Goal: Find specific page/section: Find specific page/section

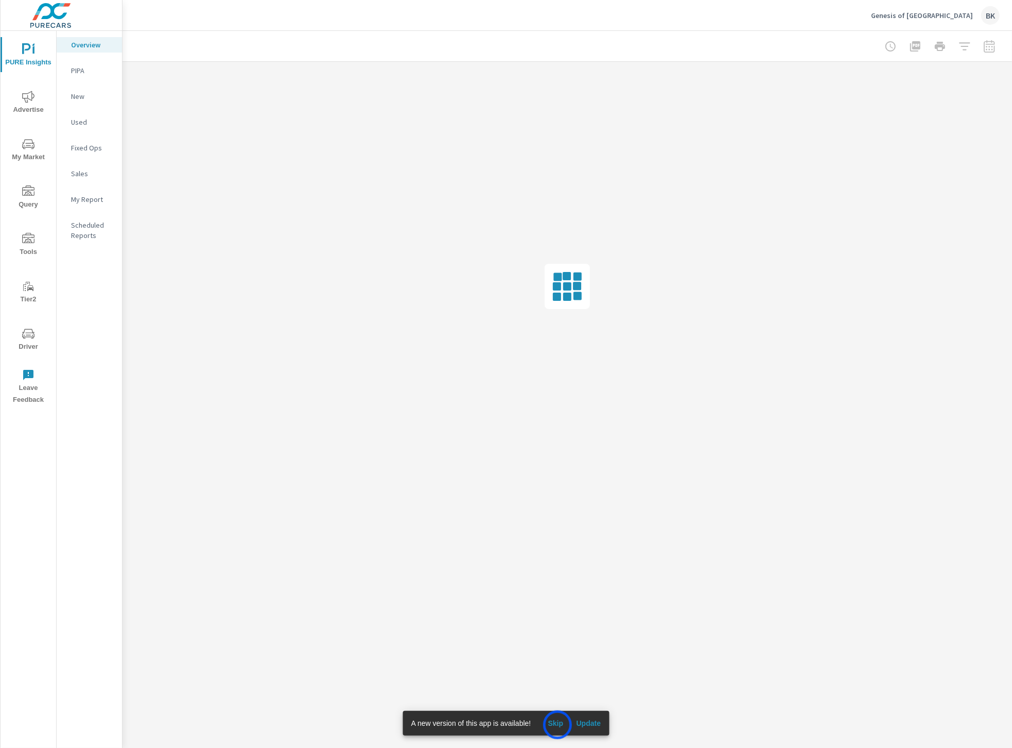
click at [558, 724] on span "Skip" at bounding box center [555, 722] width 25 height 9
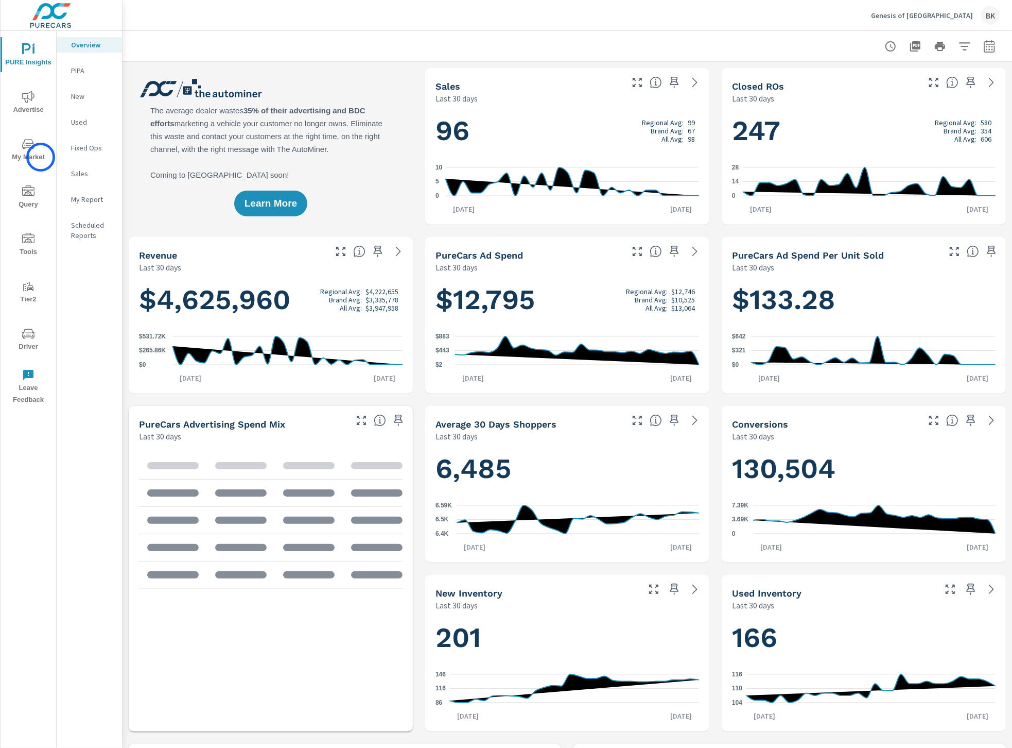
click at [41, 157] on span "My Market" at bounding box center [28, 150] width 49 height 25
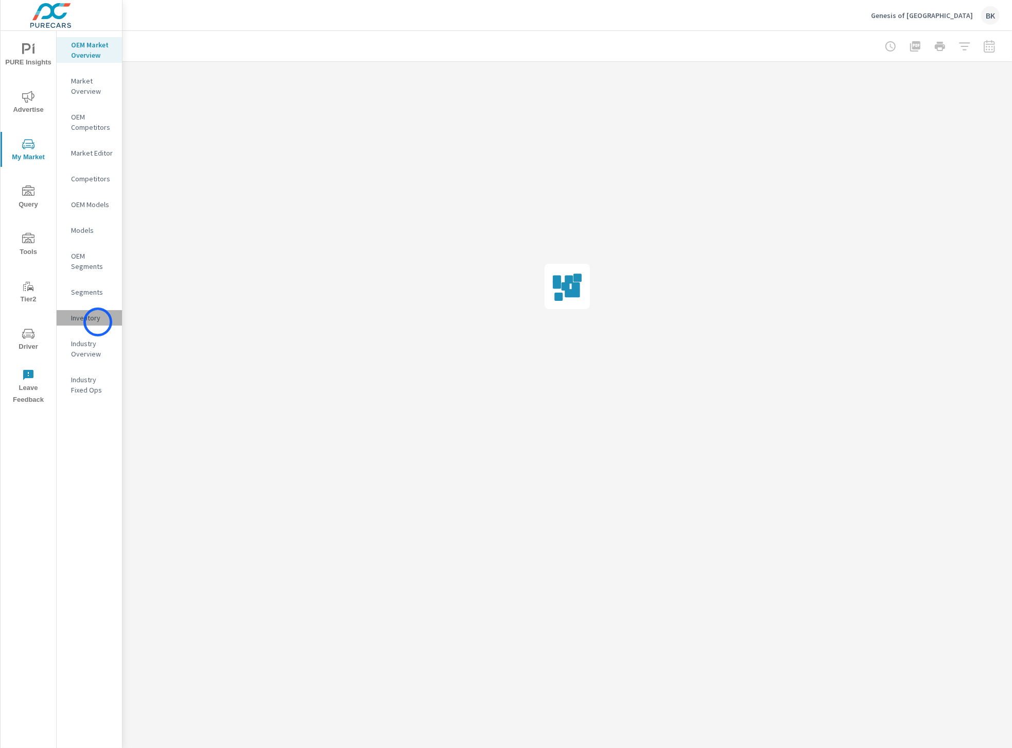
click at [98, 322] on p "Inventory" at bounding box center [92, 317] width 43 height 10
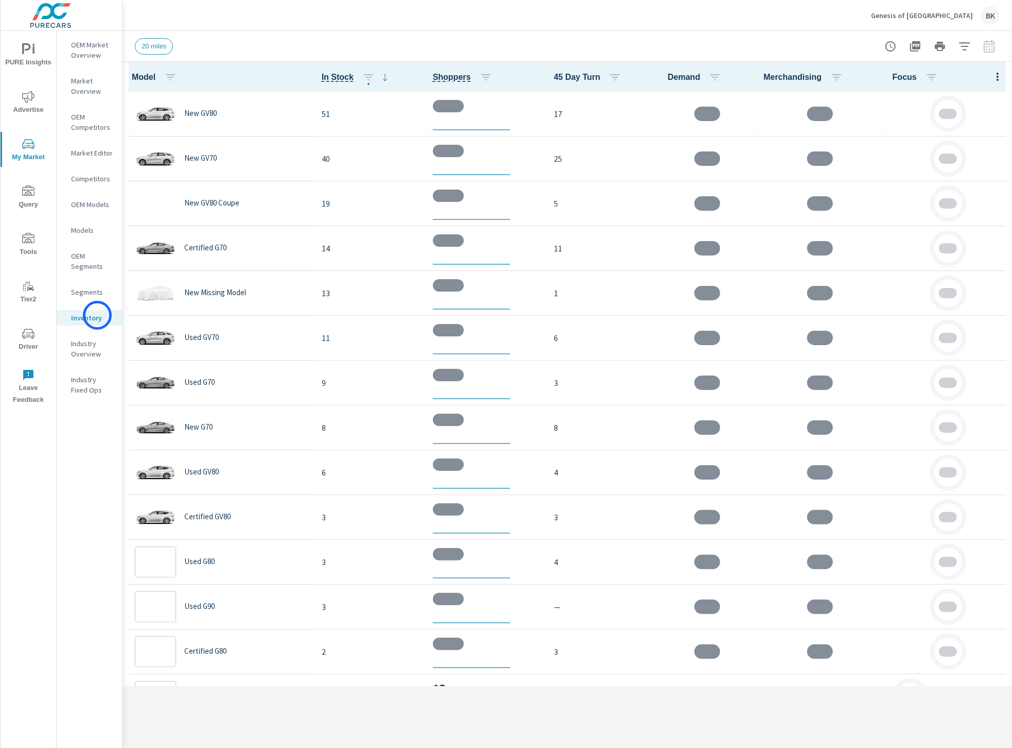
scroll to position [1, 0]
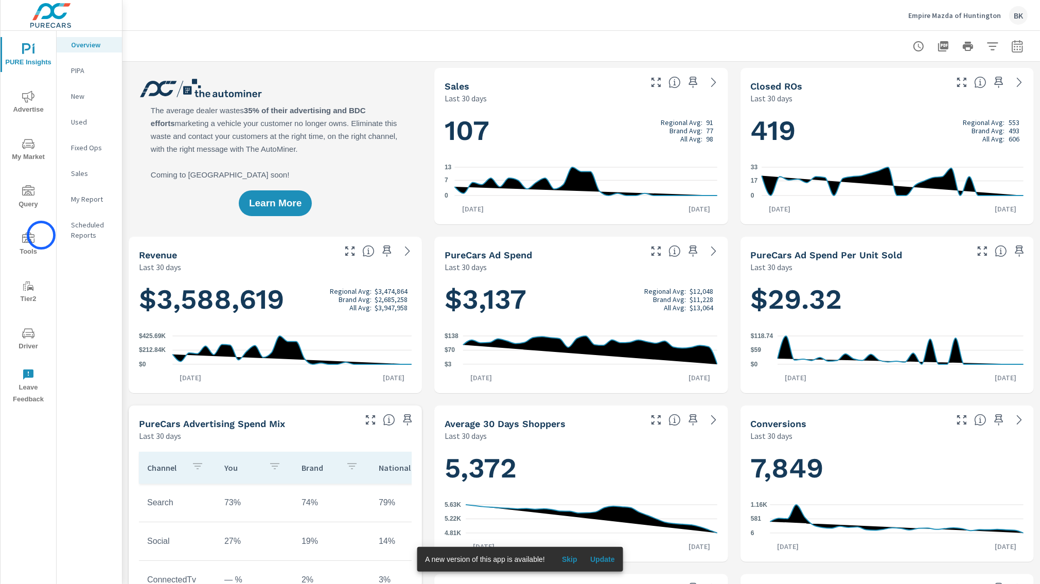
scroll to position [1, 0]
click at [29, 252] on span "Tools" at bounding box center [28, 245] width 49 height 25
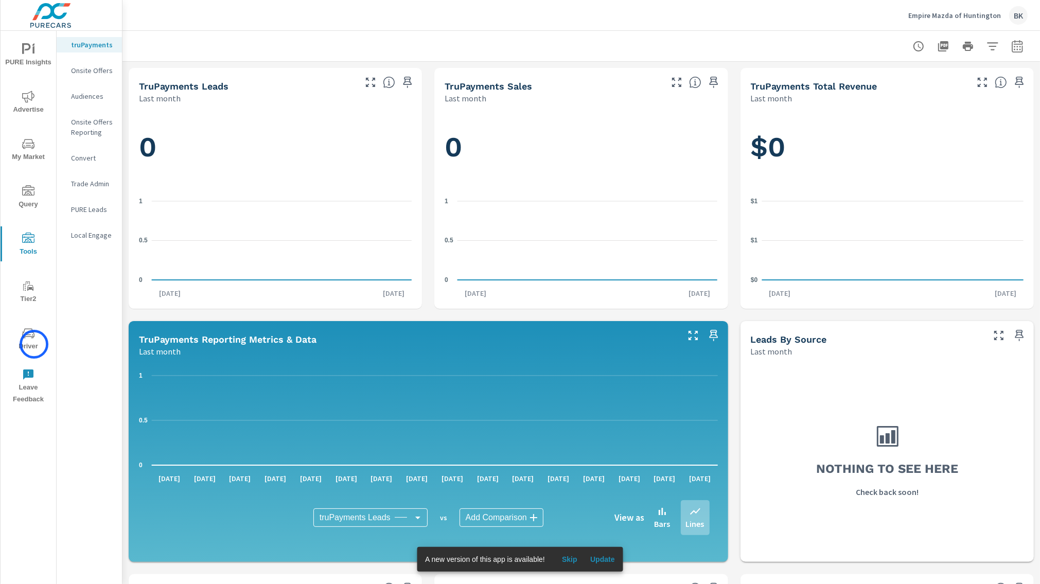
click at [34, 342] on span "Driver" at bounding box center [28, 339] width 49 height 25
click at [28, 342] on span "Driver" at bounding box center [28, 339] width 49 height 25
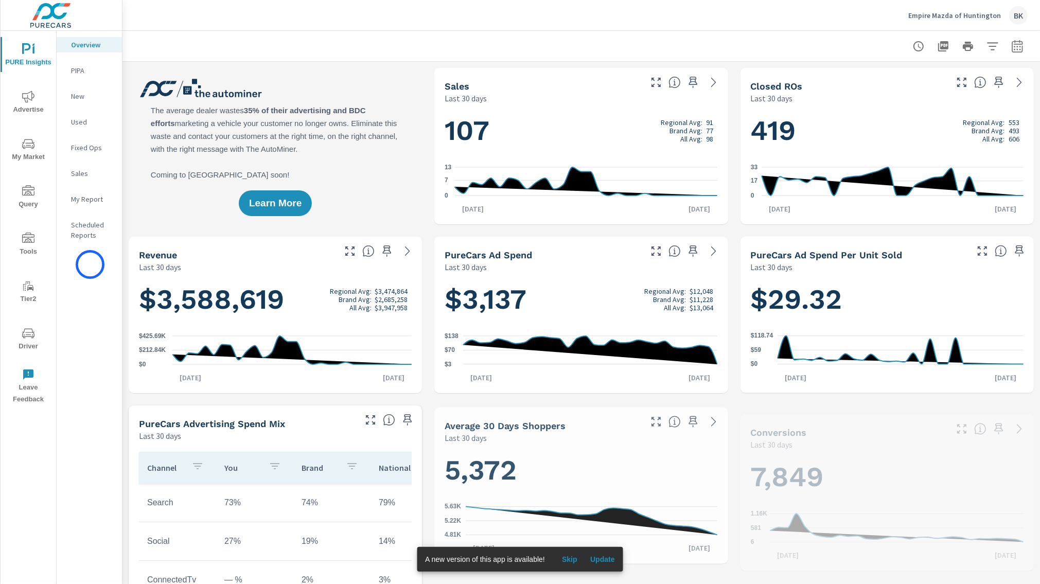
scroll to position [1, 0]
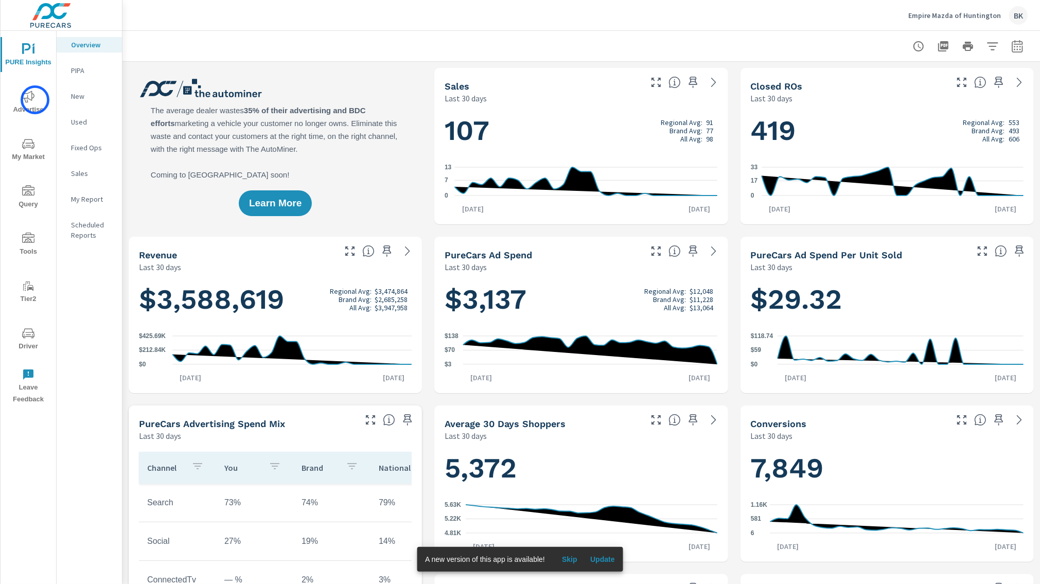
click at [35, 100] on span "Advertise" at bounding box center [28, 103] width 49 height 25
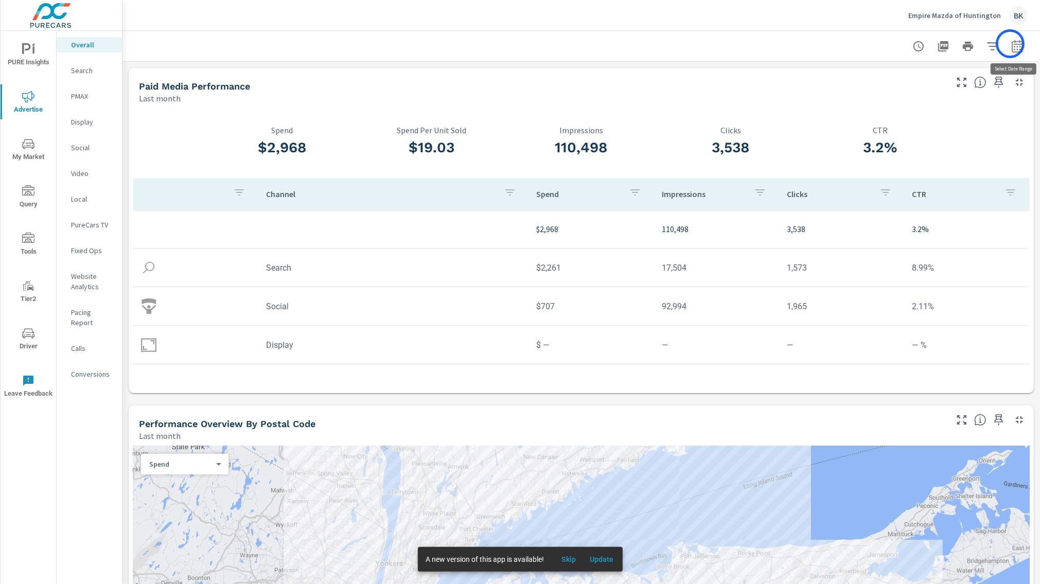
click at [1011, 44] on button "button" at bounding box center [1017, 46] width 21 height 21
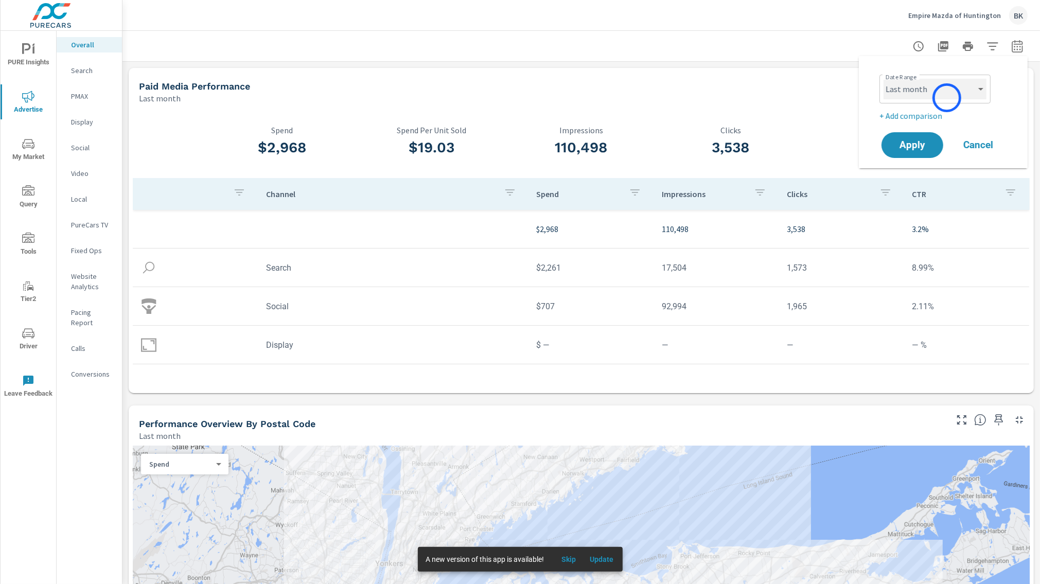
click at [947, 98] on select "Custom Yesterday Last week Last 7 days Last 14 days Last 30 days Last 45 days L…" at bounding box center [935, 89] width 103 height 21
click at [884, 79] on select "Custom Yesterday Last week Last 7 days Last 14 days Last 30 days Last 45 days L…" at bounding box center [935, 89] width 103 height 21
select select "Last 30 days"
click at [901, 112] on p "+ Add comparison" at bounding box center [946, 116] width 132 height 12
select select "Previous period"
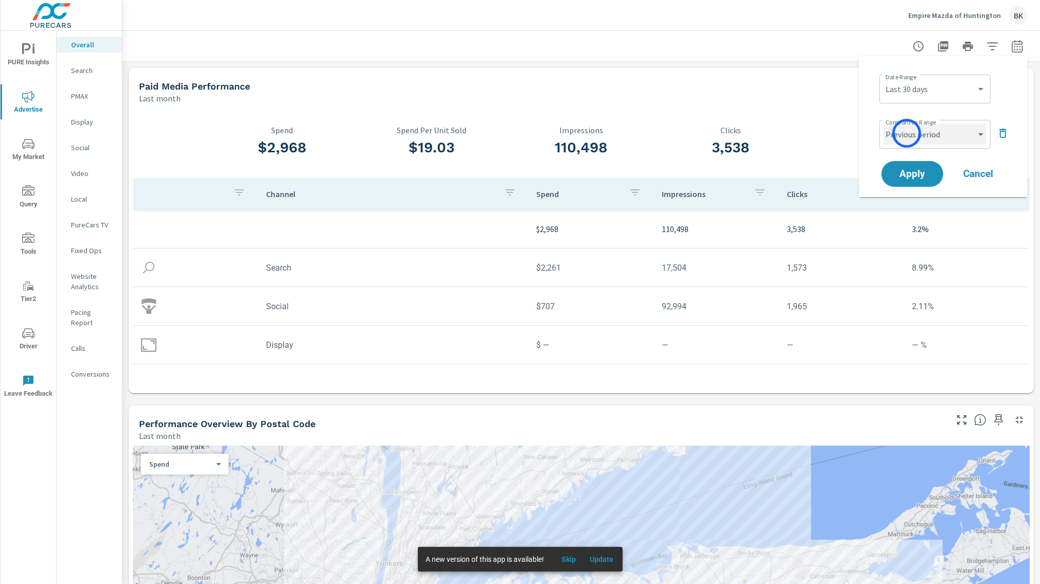
click at [907, 133] on select "Custom Previous period Previous month Previous year" at bounding box center [935, 134] width 103 height 21
click at [884, 124] on select "Custom Previous period Previous month Previous year" at bounding box center [935, 134] width 103 height 21
click at [911, 185] on button "Apply" at bounding box center [913, 174] width 64 height 27
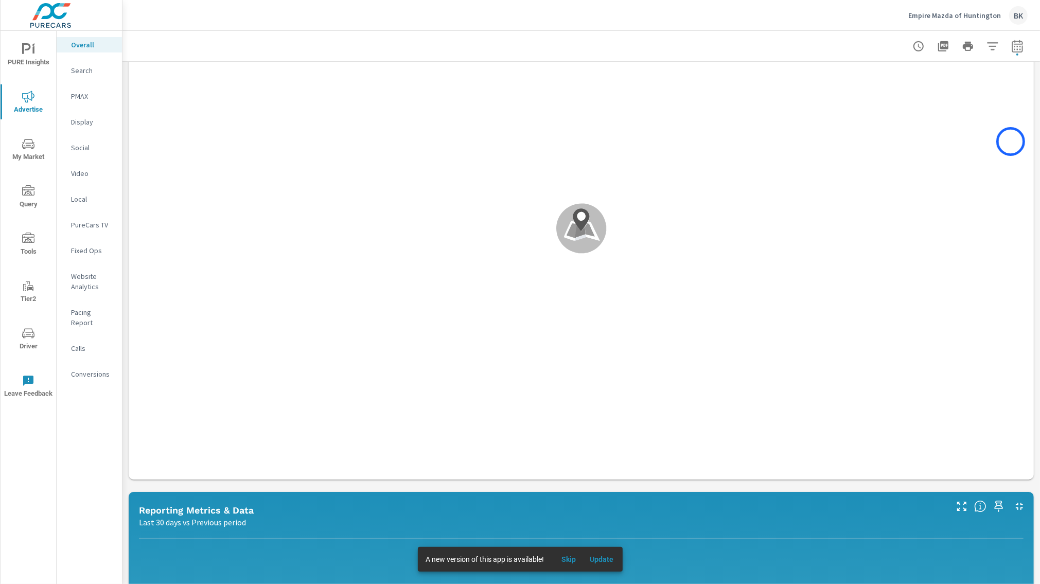
scroll to position [596, 0]
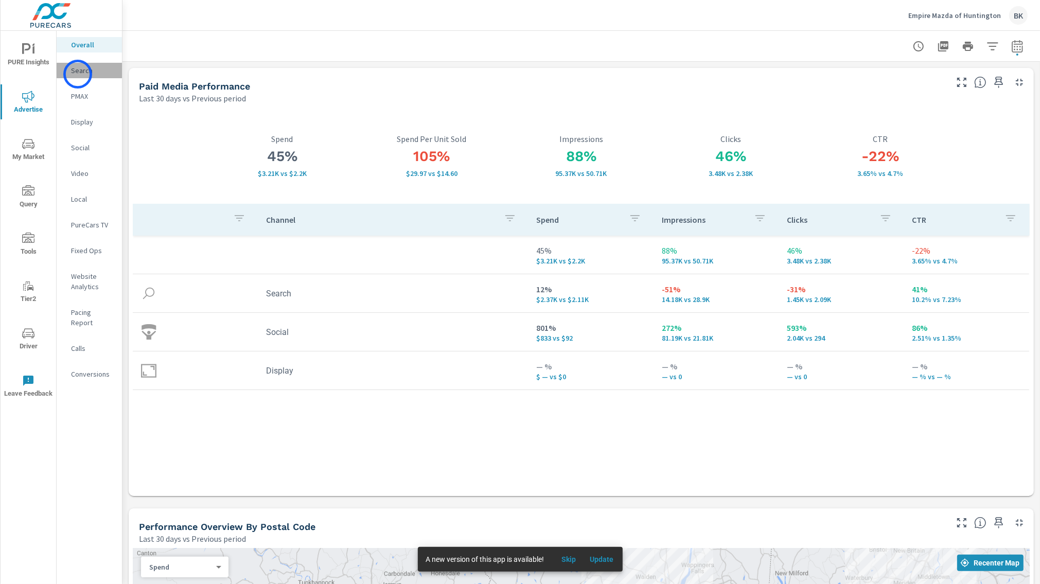
click at [78, 74] on p "Search" at bounding box center [92, 70] width 43 height 10
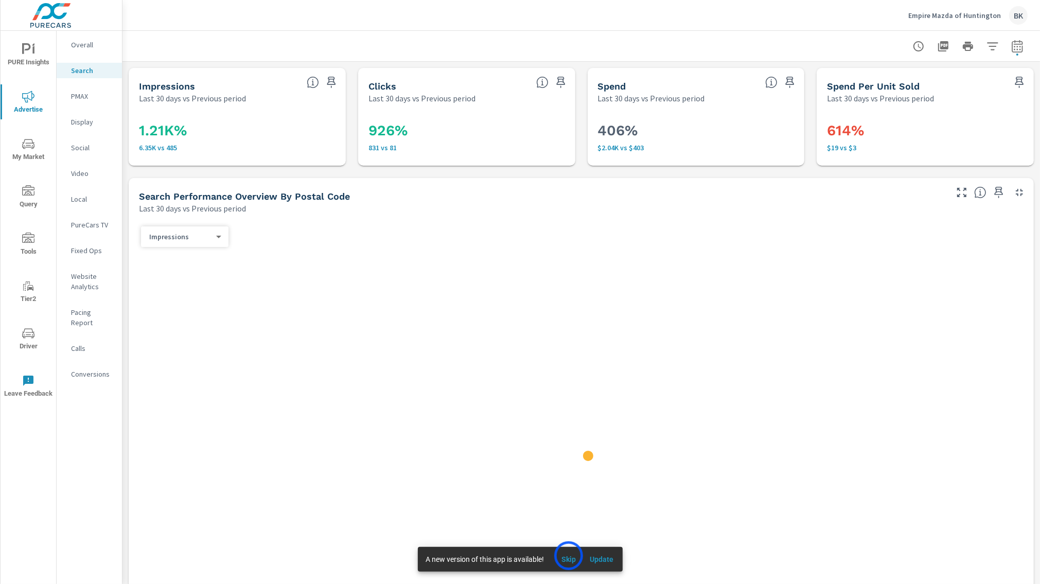
click at [569, 556] on span "Skip" at bounding box center [569, 559] width 25 height 9
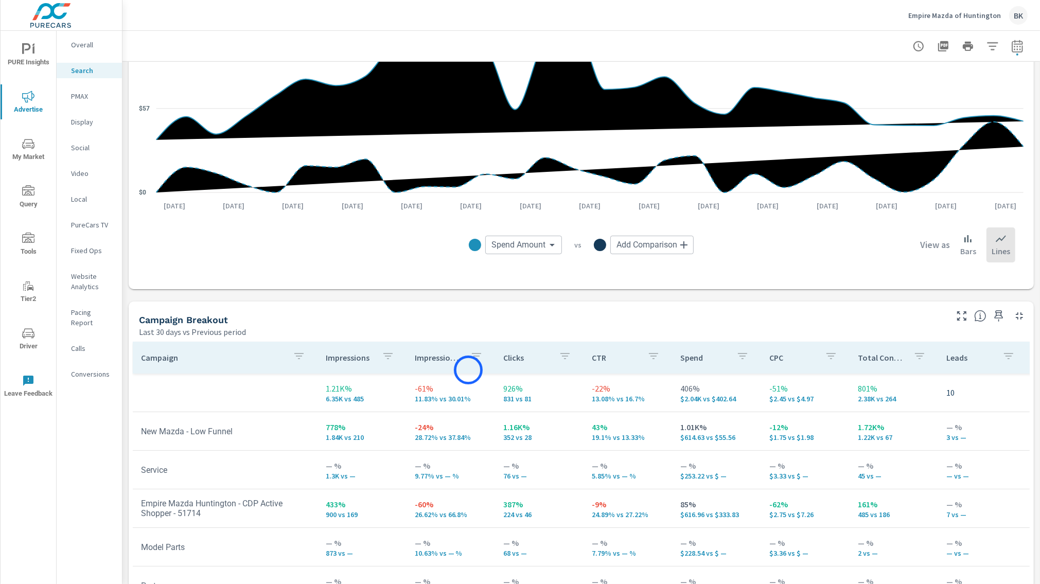
scroll to position [725, 0]
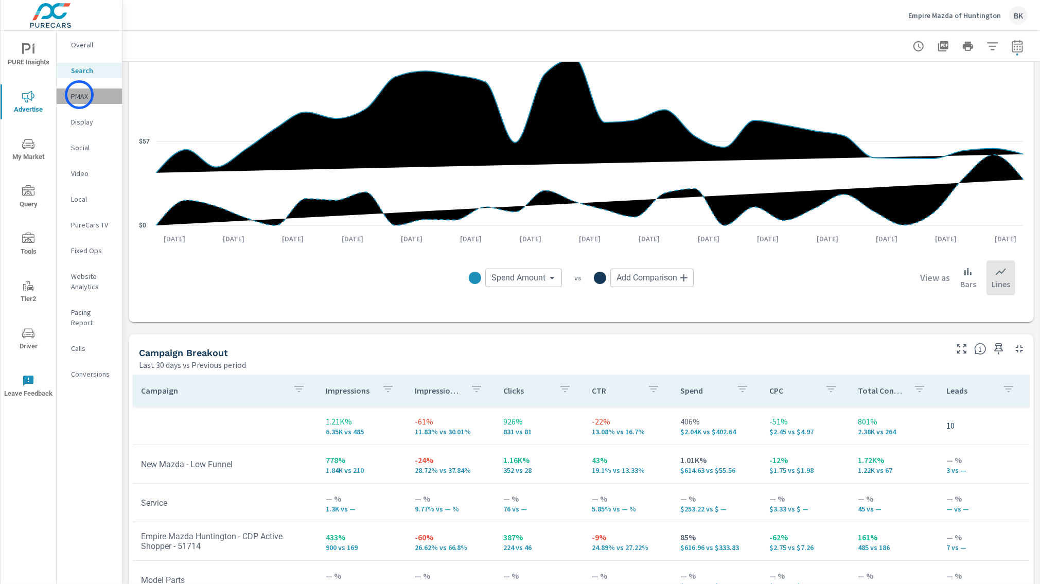
click at [79, 95] on p "PMAX" at bounding box center [92, 96] width 43 height 10
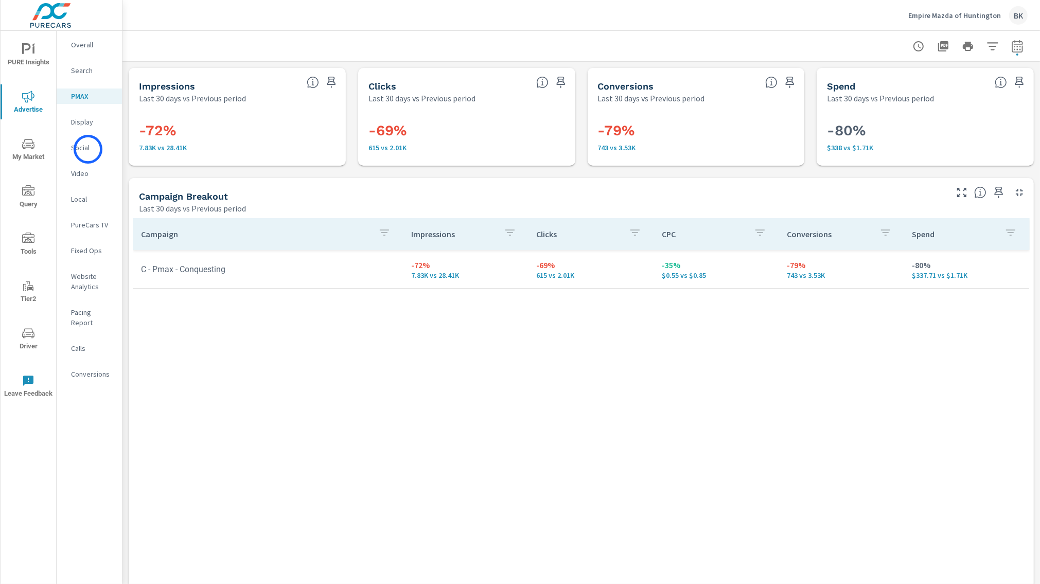
click at [88, 149] on p "Social" at bounding box center [92, 148] width 43 height 10
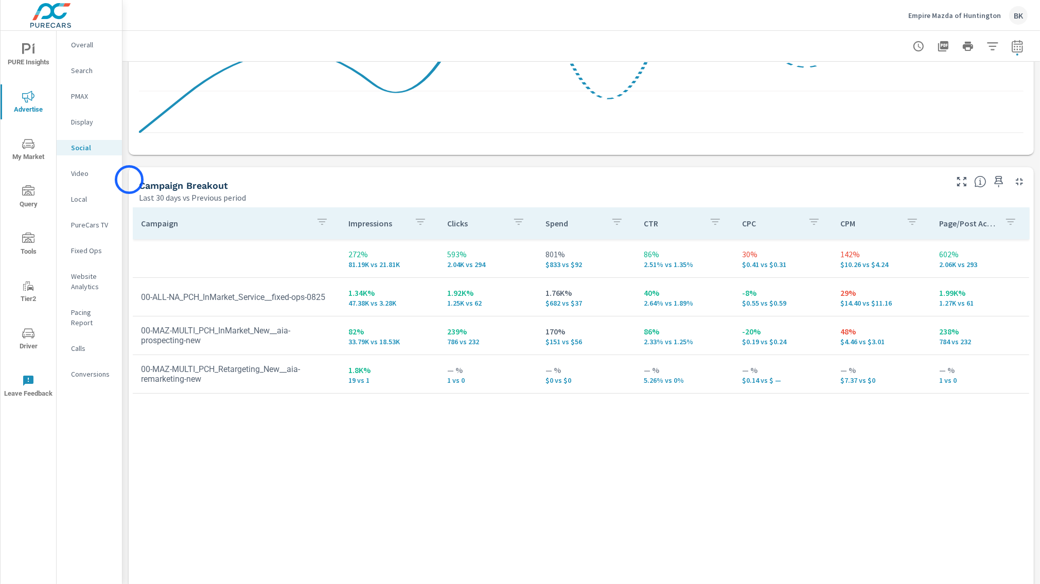
scroll to position [359, 0]
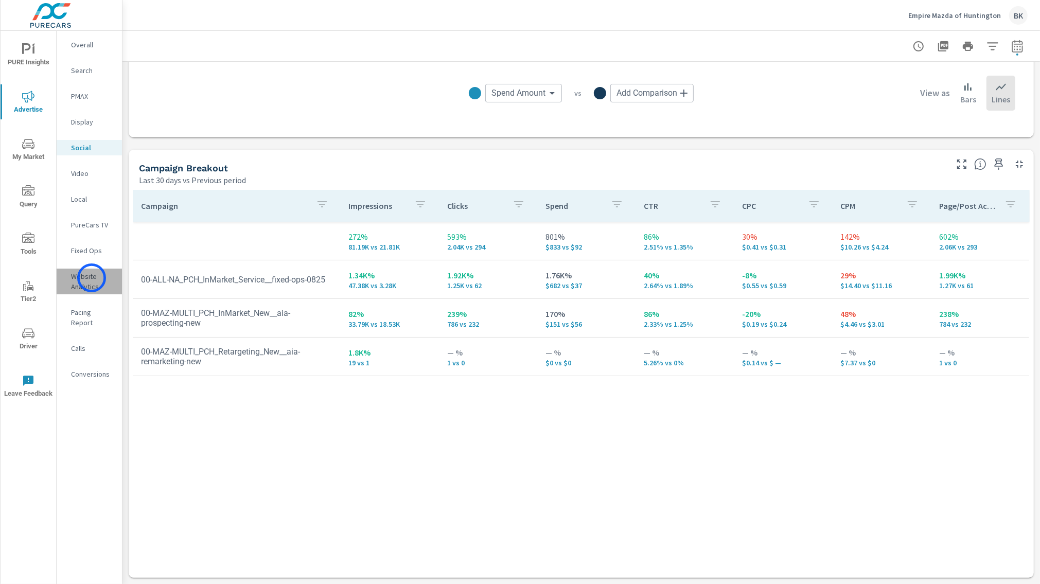
click at [92, 278] on p "Website Analytics" at bounding box center [92, 281] width 43 height 21
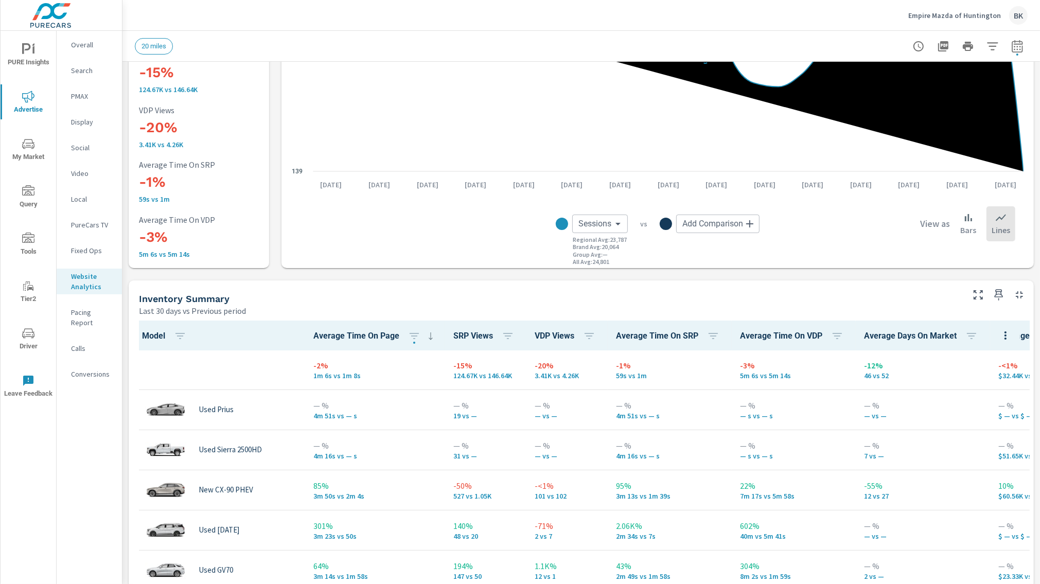
scroll to position [266, 0]
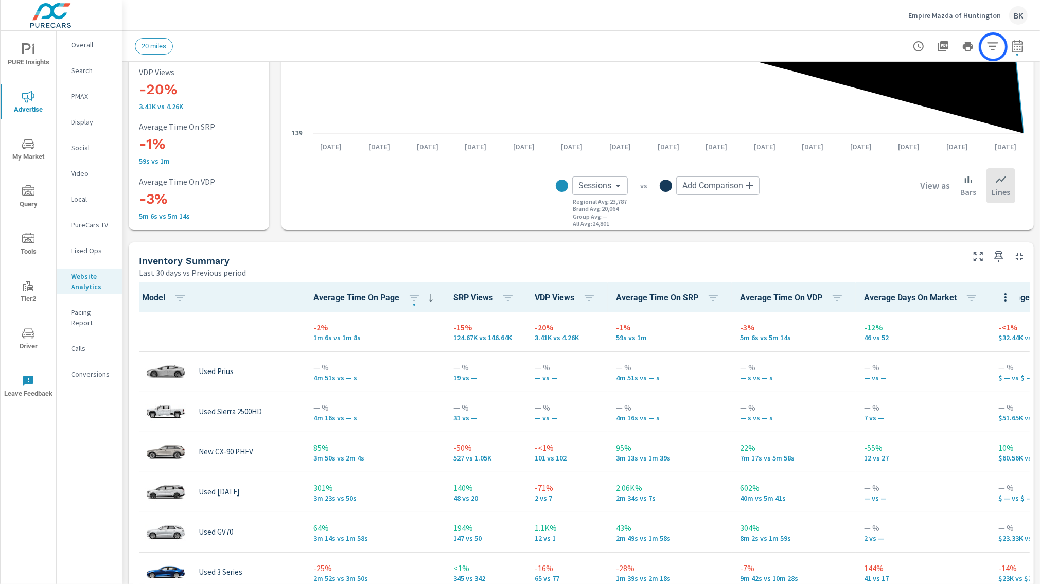
click at [993, 47] on icon "button" at bounding box center [993, 46] width 12 height 12
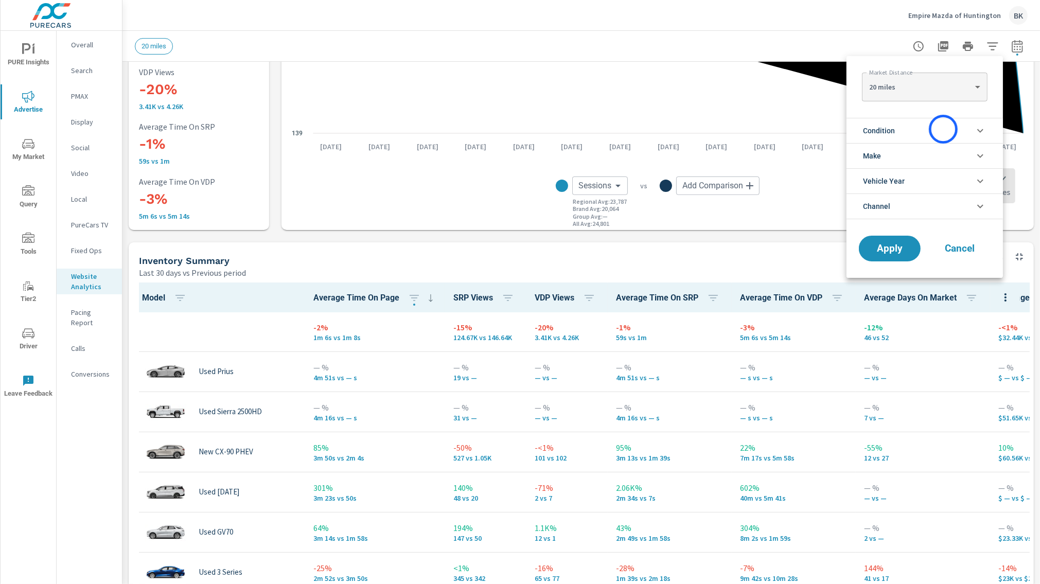
click at [944, 129] on li "Condition" at bounding box center [925, 130] width 157 height 25
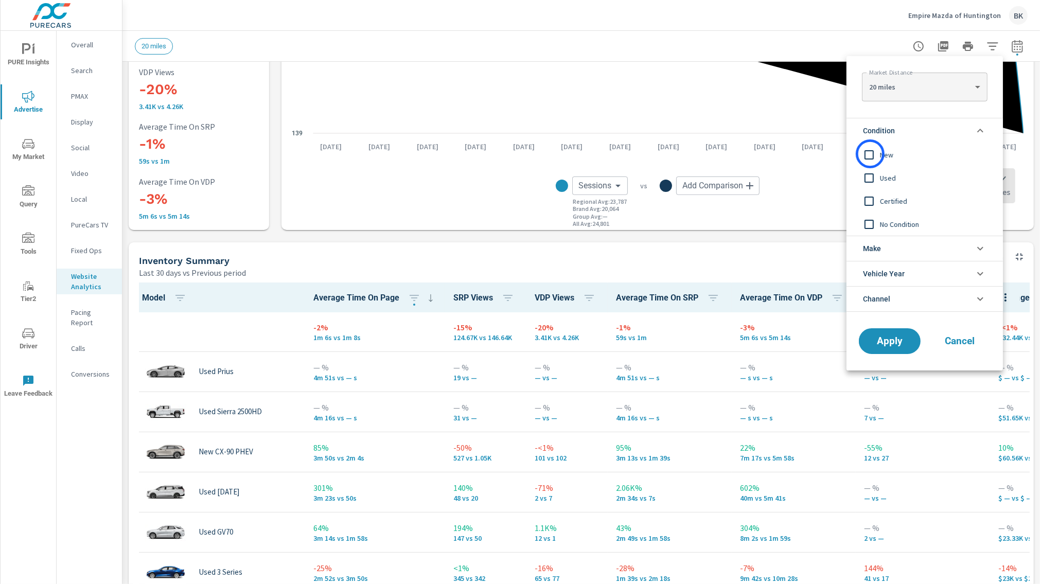
click at [871, 154] on input "filter options" at bounding box center [870, 155] width 22 height 22
click at [887, 341] on span "Apply" at bounding box center [890, 342] width 42 height 10
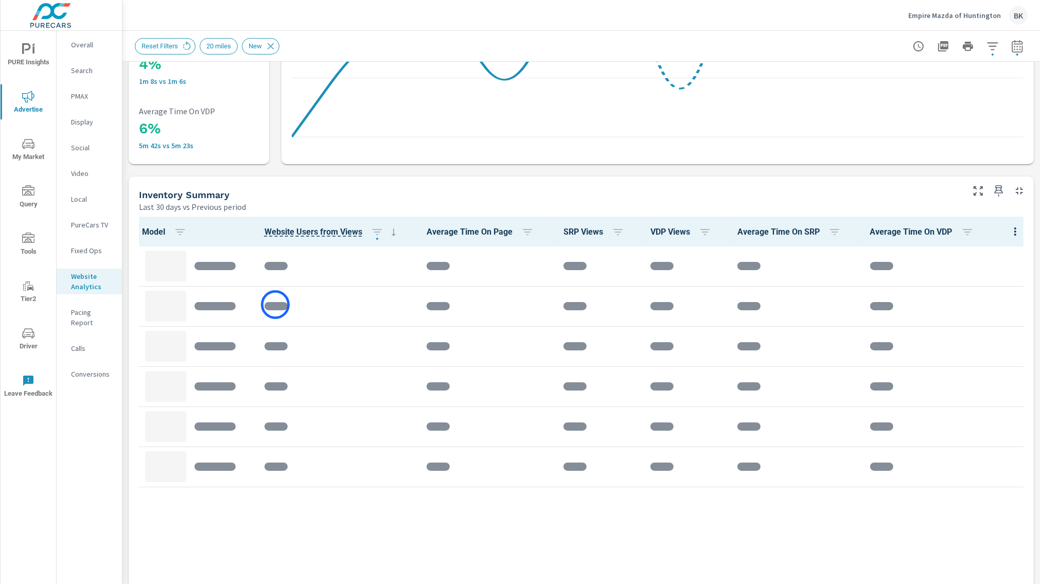
scroll to position [374, 0]
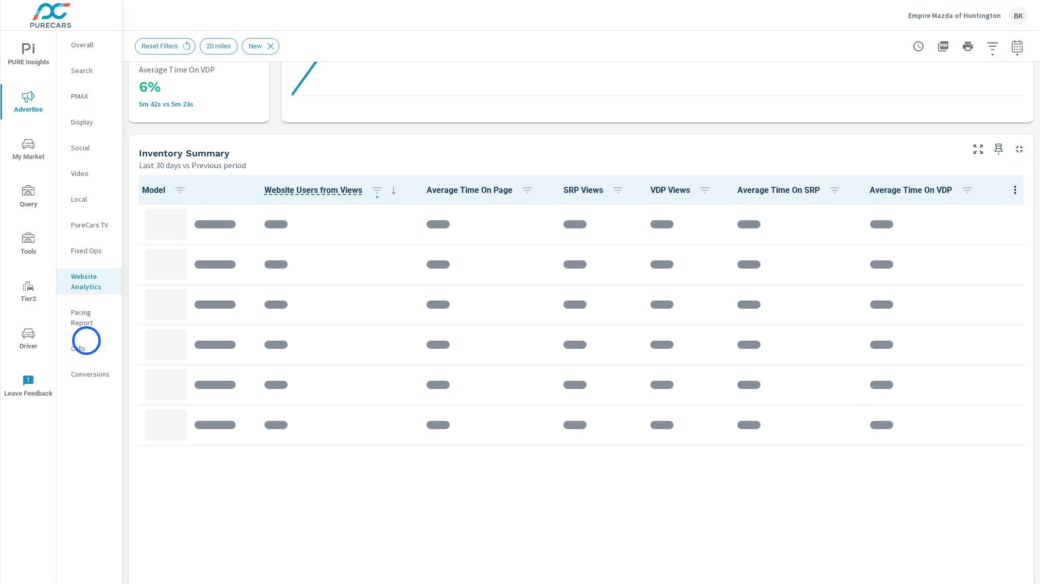
click at [86, 343] on p "Calls" at bounding box center [92, 348] width 43 height 10
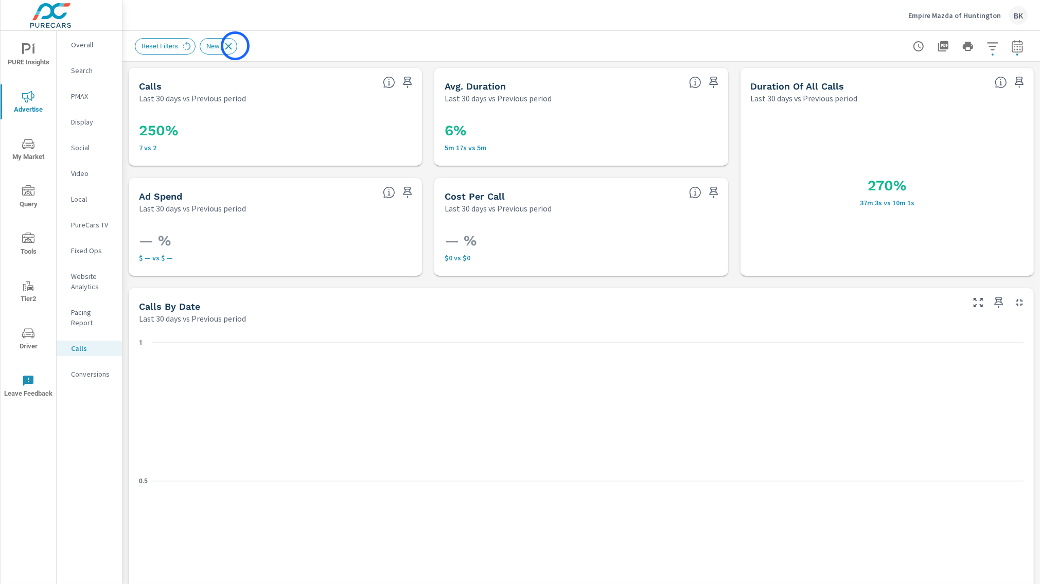
click at [234, 46] on icon at bounding box center [228, 46] width 11 height 11
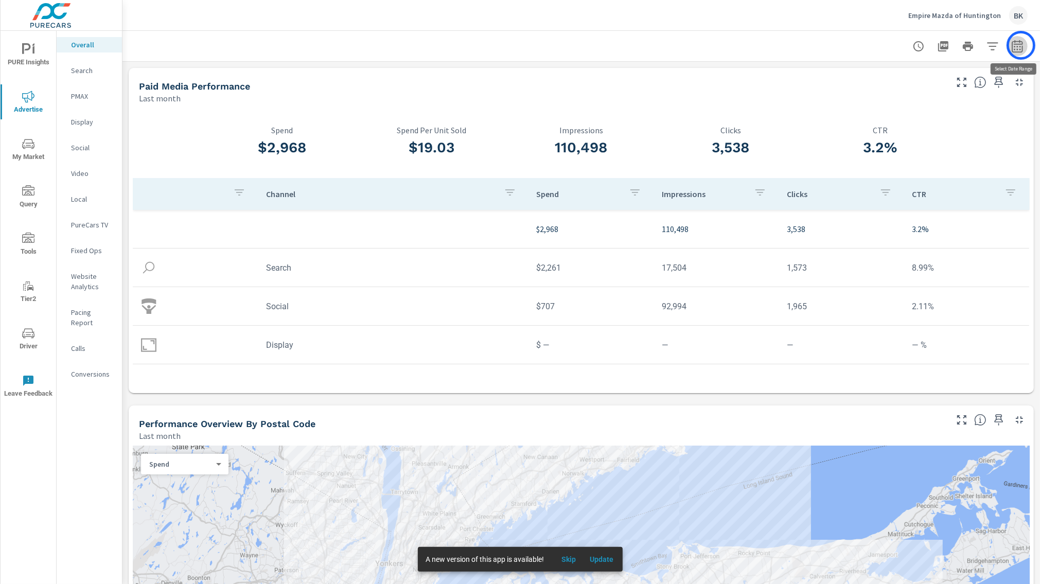
click at [1020, 45] on icon "button" at bounding box center [1018, 46] width 12 height 12
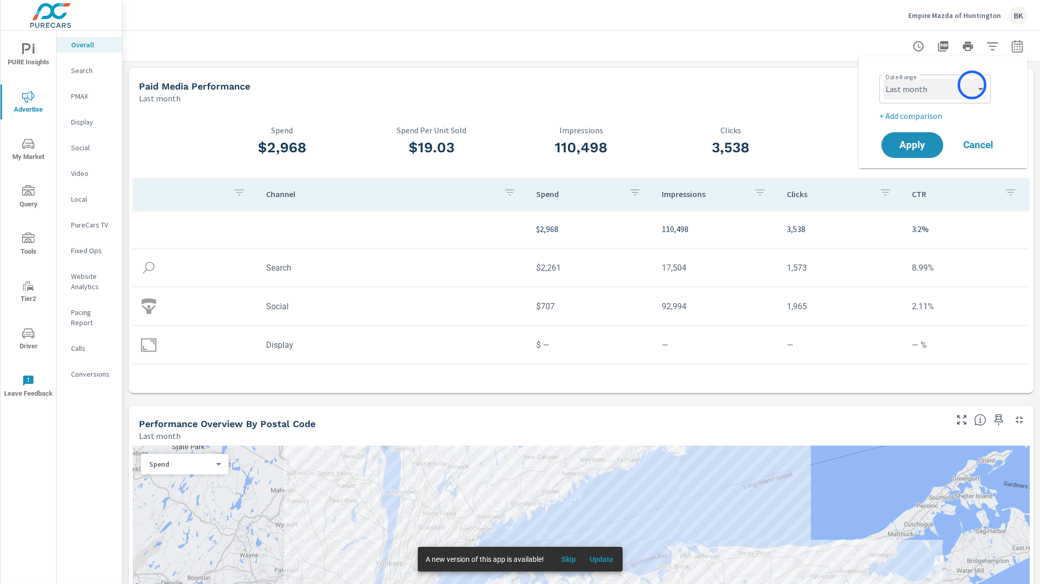
click at [972, 85] on select "Custom [DATE] Last week Last 7 days Last 14 days Last 30 days Last 45 days Last…" at bounding box center [935, 89] width 103 height 21
click at [884, 79] on select "Custom [DATE] Last week Last 7 days Last 14 days Last 30 days Last 45 days Last…" at bounding box center [935, 89] width 103 height 21
select select "Last 30 days"
click at [926, 124] on div "Date Range Custom Yesterday Last week Last 7 days Last 14 days Last 30 days Las…" at bounding box center [944, 112] width 144 height 96
click at [928, 117] on p "+ Add comparison" at bounding box center [946, 116] width 132 height 12
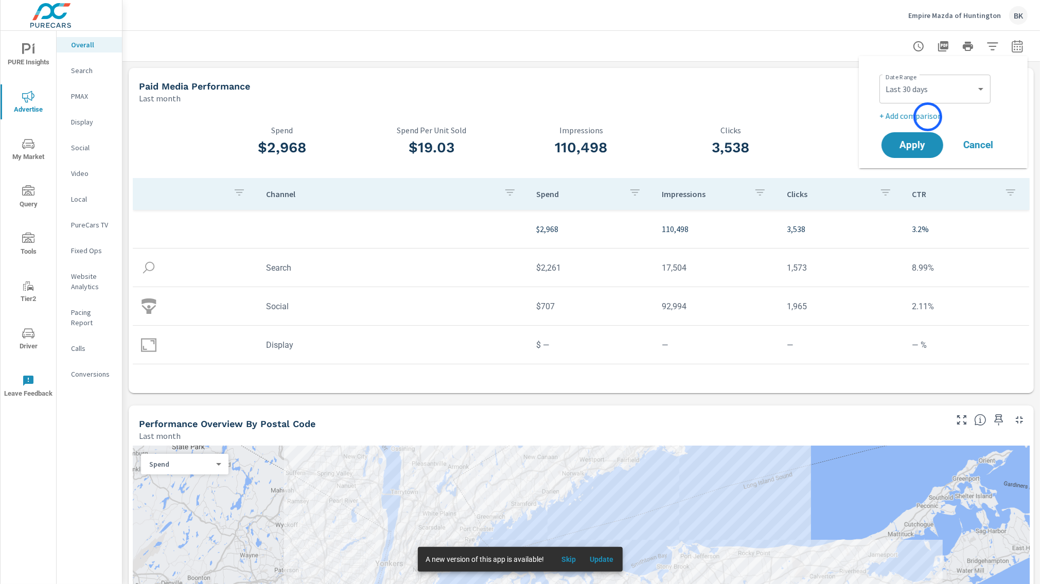
select select "Previous period"
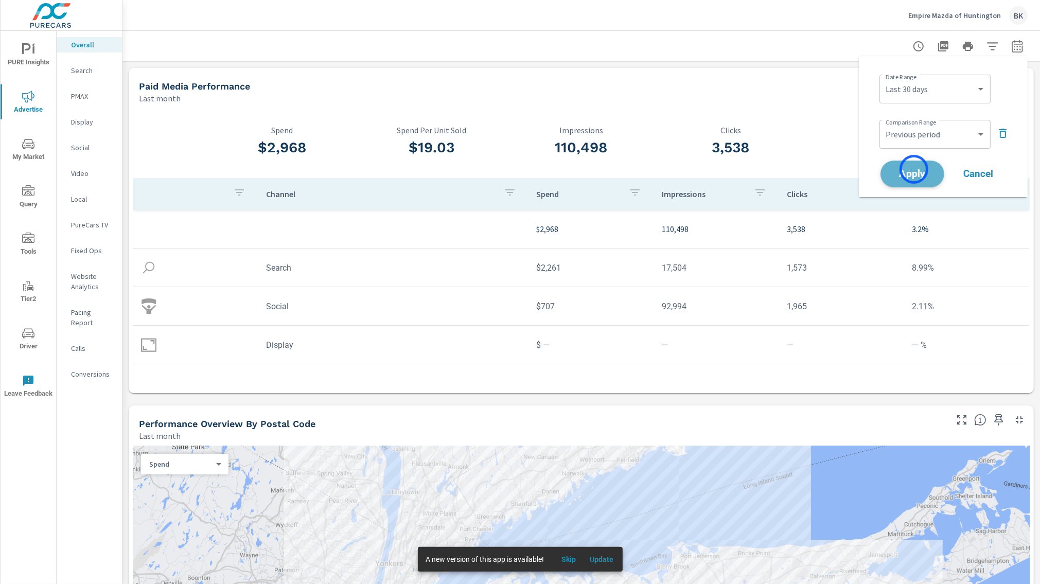
click at [914, 169] on span "Apply" at bounding box center [913, 174] width 42 height 10
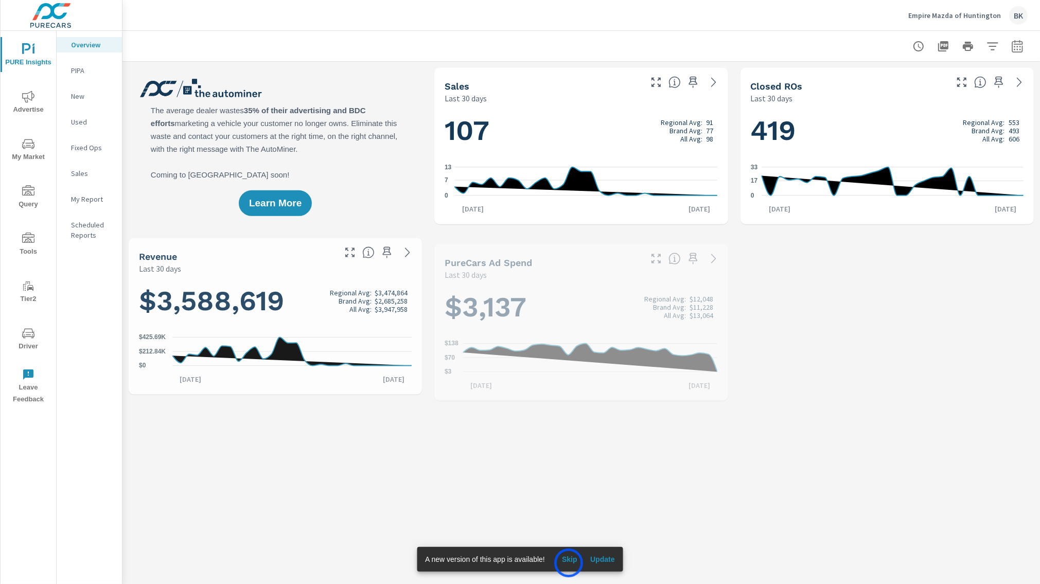
click at [569, 563] on span "Skip" at bounding box center [570, 559] width 25 height 9
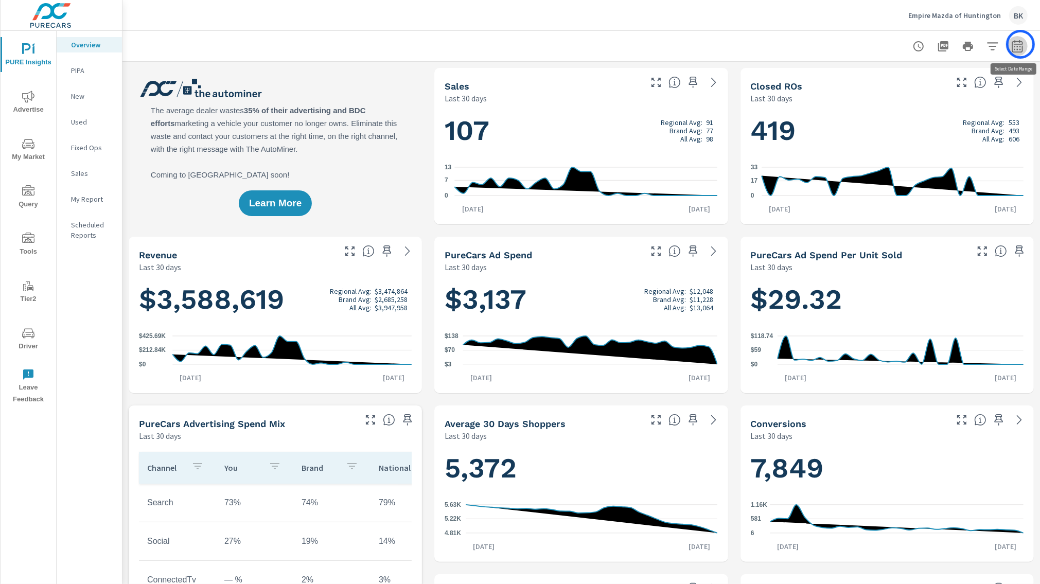
click at [1021, 44] on icon "button" at bounding box center [1018, 46] width 12 height 12
select select "Last 30 days"
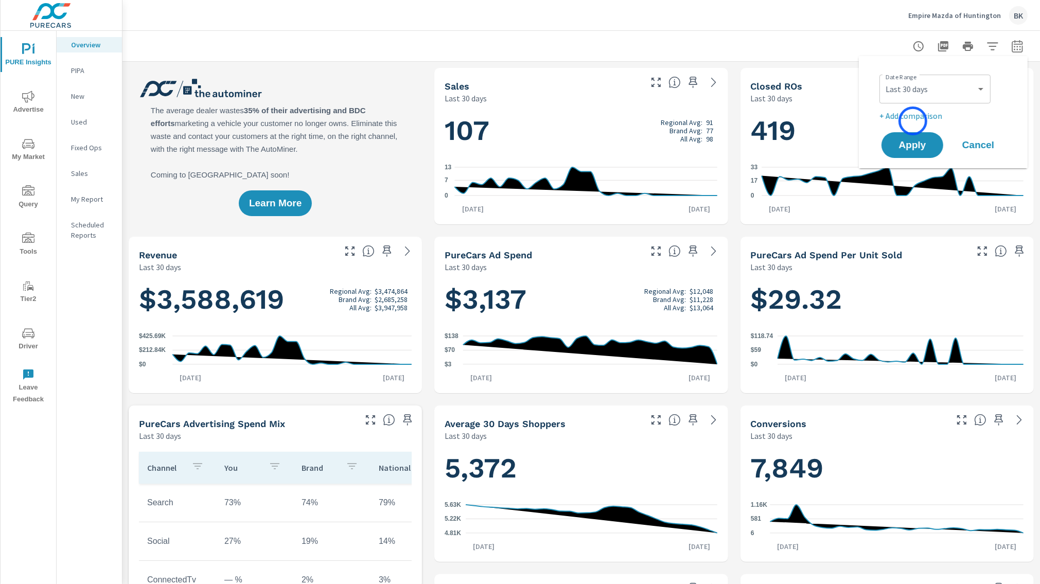
click at [913, 121] on p "+ Add comparison" at bounding box center [946, 116] width 132 height 12
select select "Previous period"
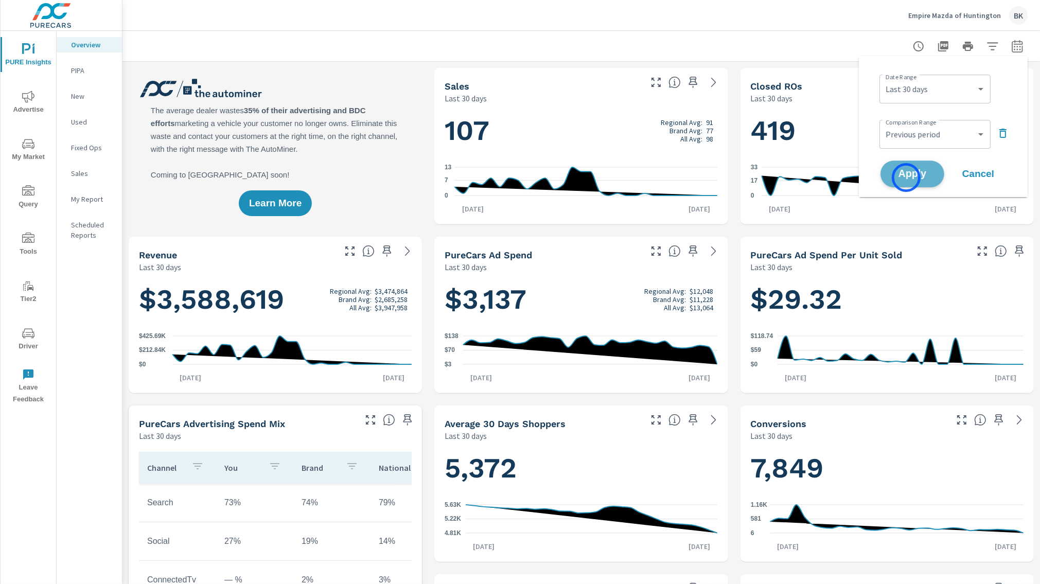
click at [907, 178] on span "Apply" at bounding box center [913, 174] width 42 height 10
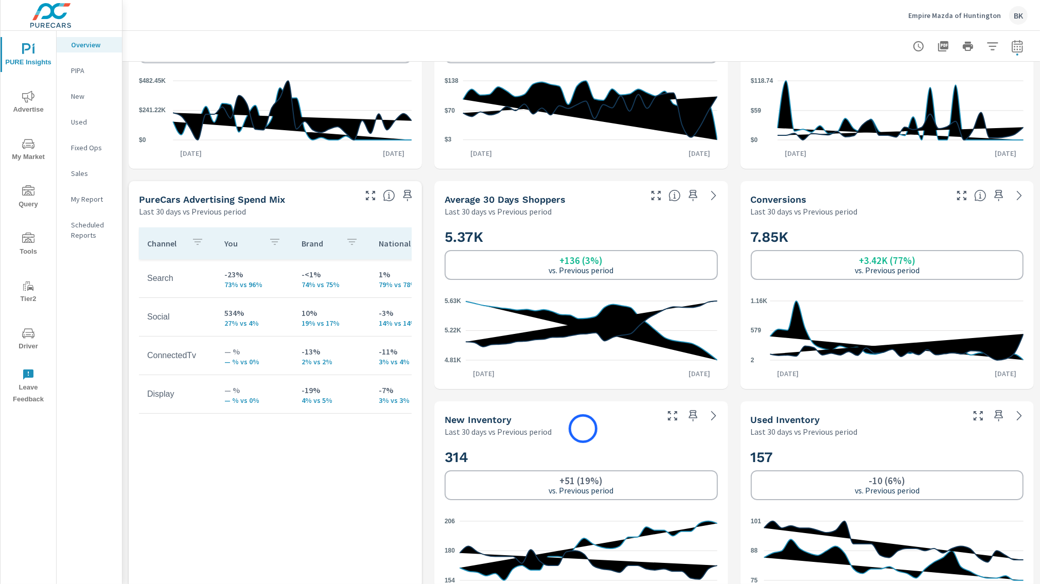
scroll to position [213, 0]
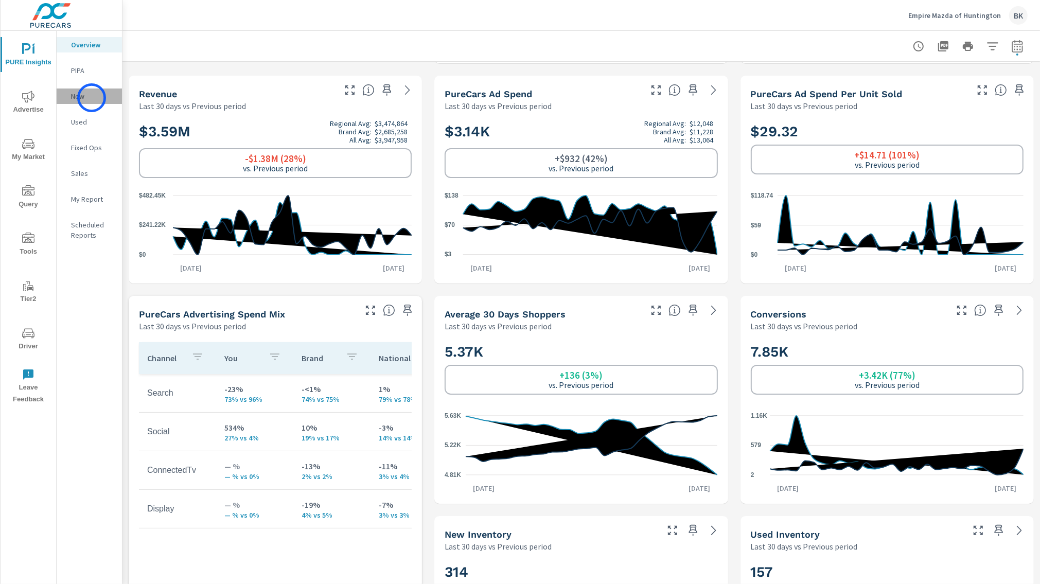
click at [92, 98] on p "New" at bounding box center [92, 96] width 43 height 10
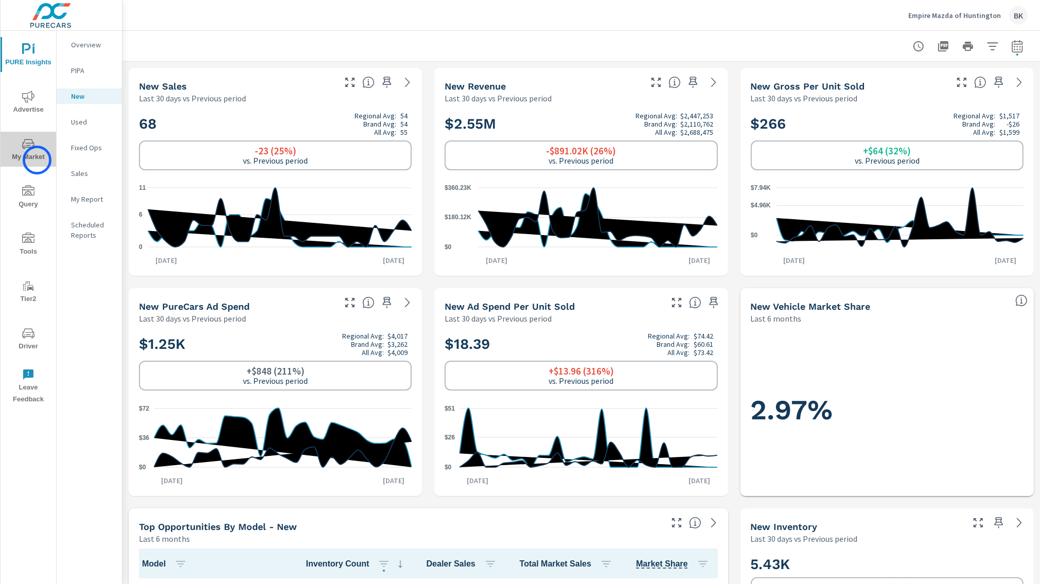
click at [37, 160] on span "My Market" at bounding box center [28, 150] width 49 height 25
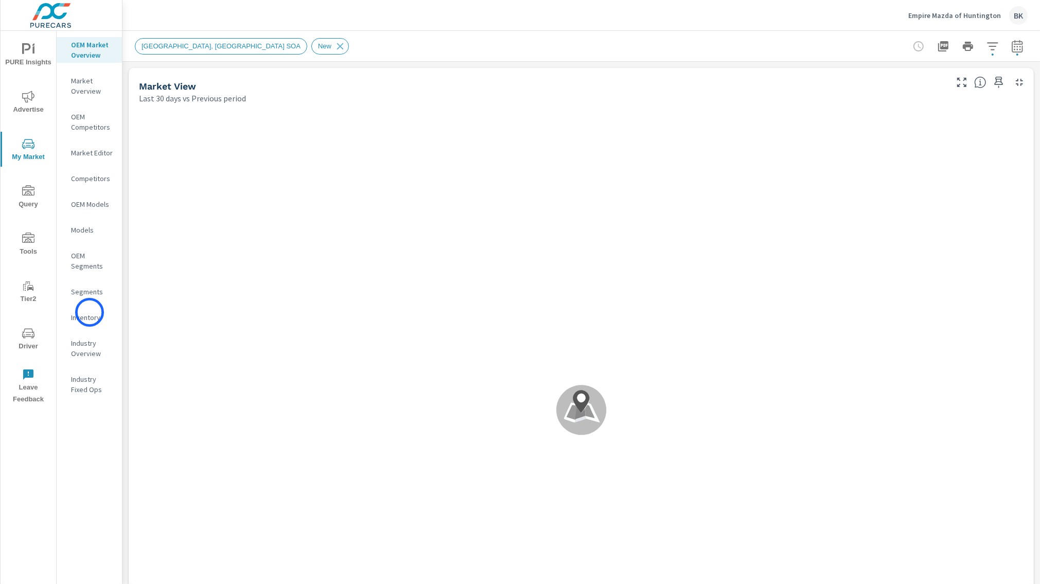
click at [90, 312] on p "Inventory" at bounding box center [92, 317] width 43 height 10
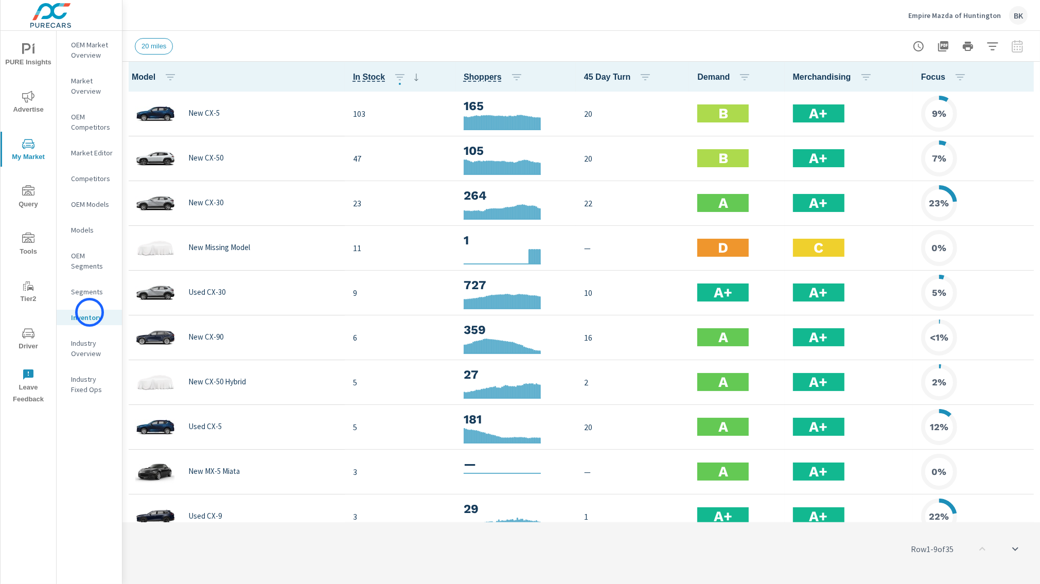
scroll to position [1, 0]
click at [78, 46] on p "OEM Market Overview" at bounding box center [92, 50] width 43 height 21
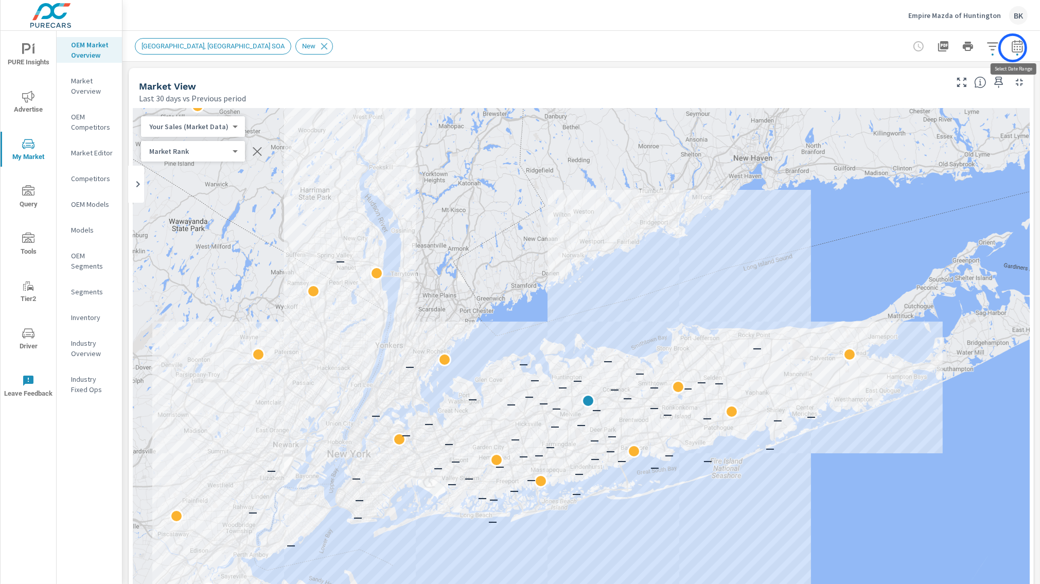
click at [1013, 48] on icon "button" at bounding box center [1017, 46] width 11 height 12
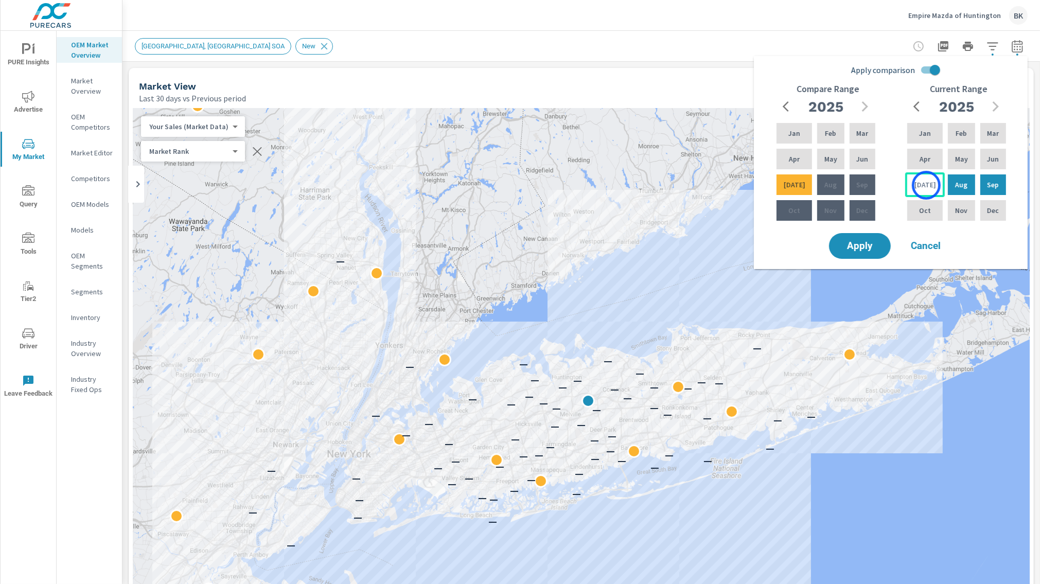
click at [927, 185] on div "Jul" at bounding box center [926, 184] width 40 height 25
click at [960, 132] on p "Feb" at bounding box center [961, 133] width 11 height 10
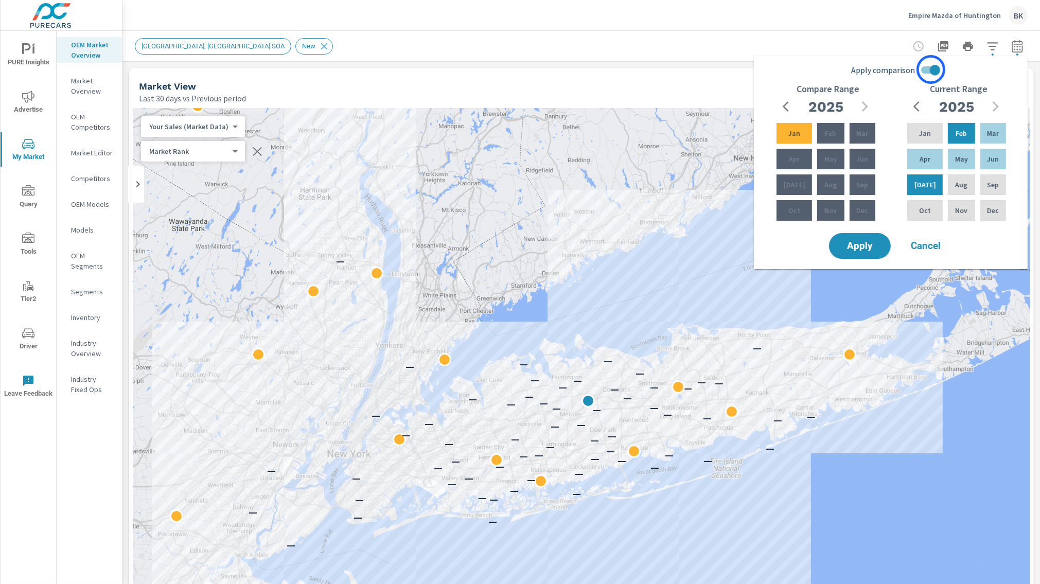
click at [931, 70] on input "Apply comparison" at bounding box center [935, 70] width 59 height 20
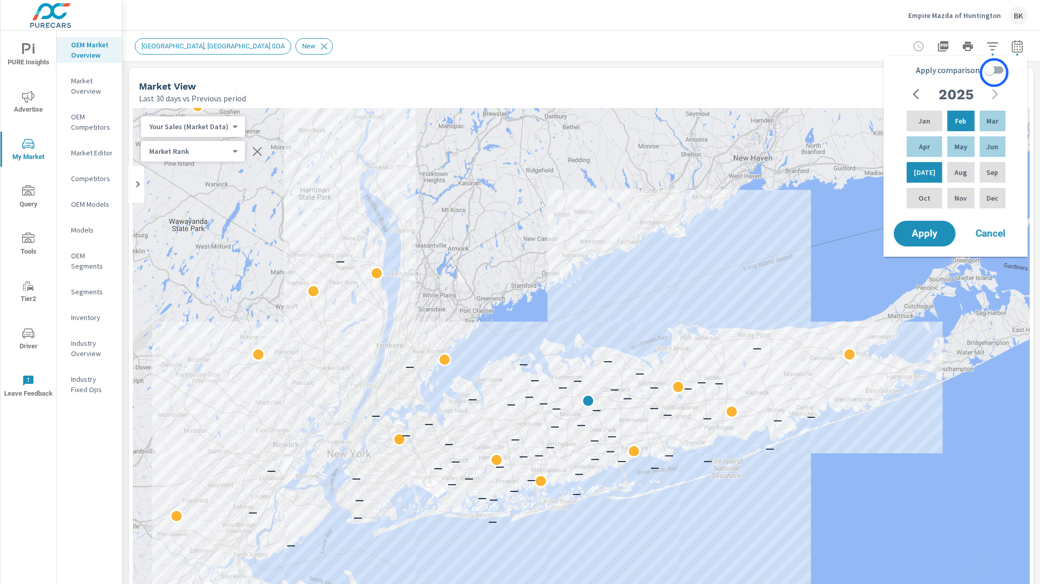
click at [995, 72] on input "Apply comparison" at bounding box center [990, 70] width 59 height 20
checkbox input "true"
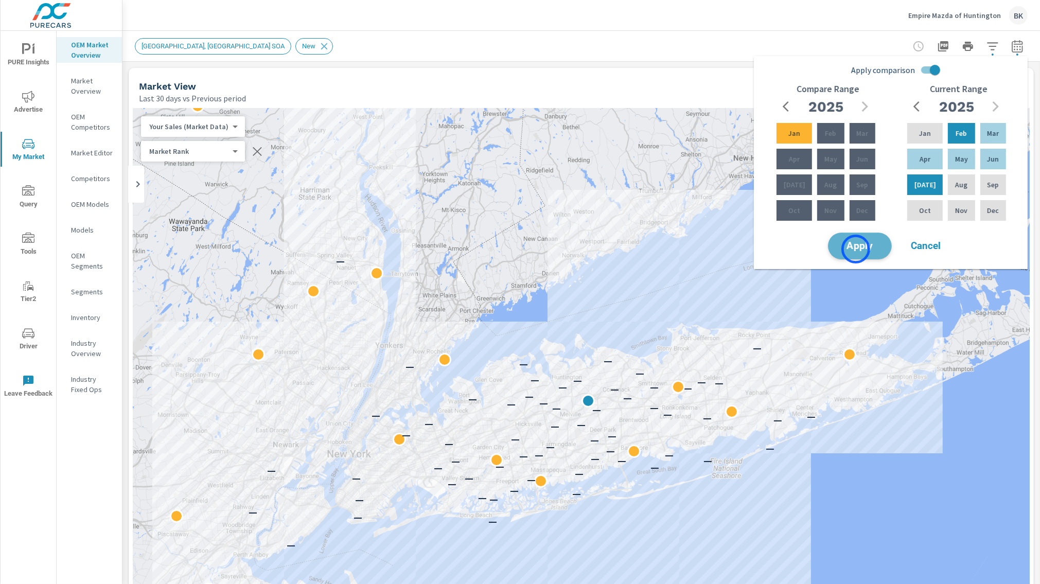
click at [856, 249] on span "Apply" at bounding box center [860, 246] width 42 height 10
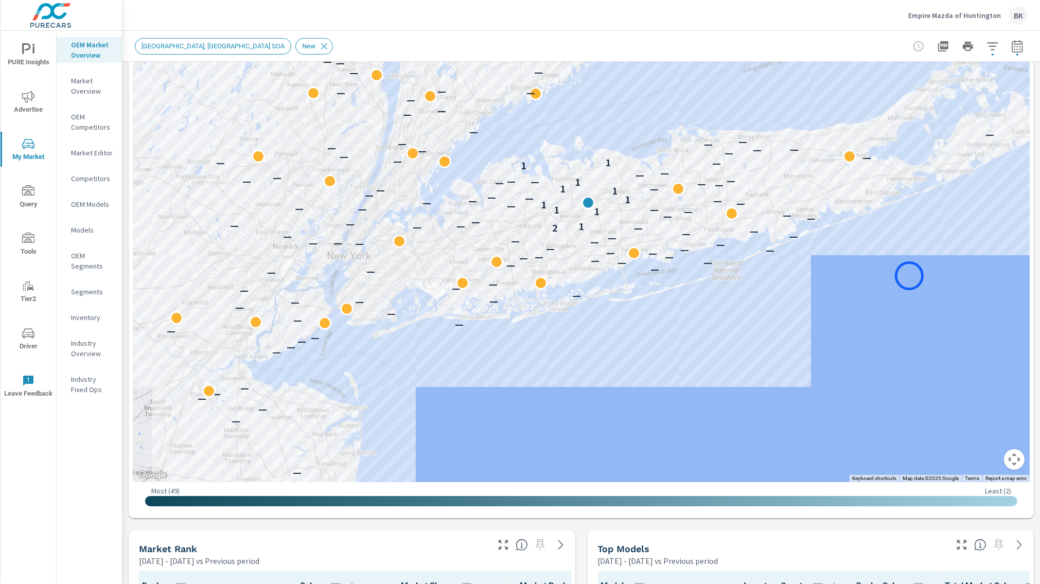
scroll to position [171, 0]
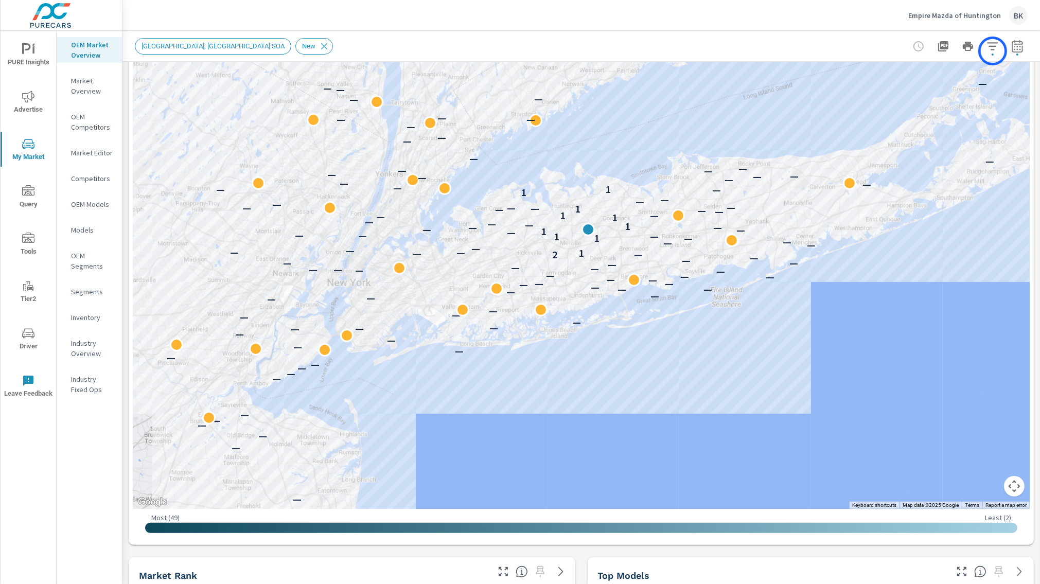
click at [993, 51] on icon "button" at bounding box center [993, 46] width 12 height 12
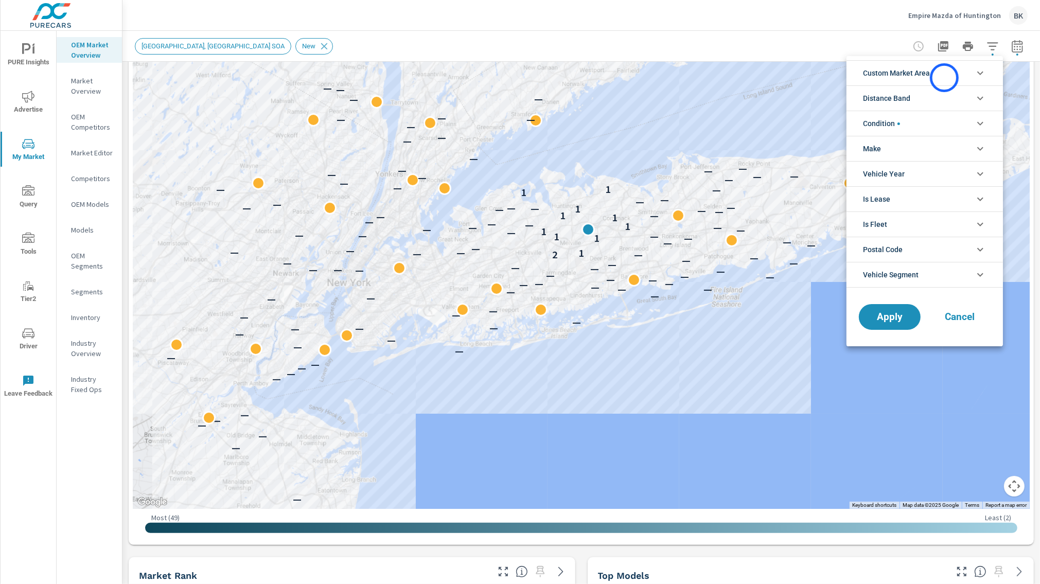
click at [945, 78] on li "Custom Market Area" at bounding box center [925, 72] width 157 height 25
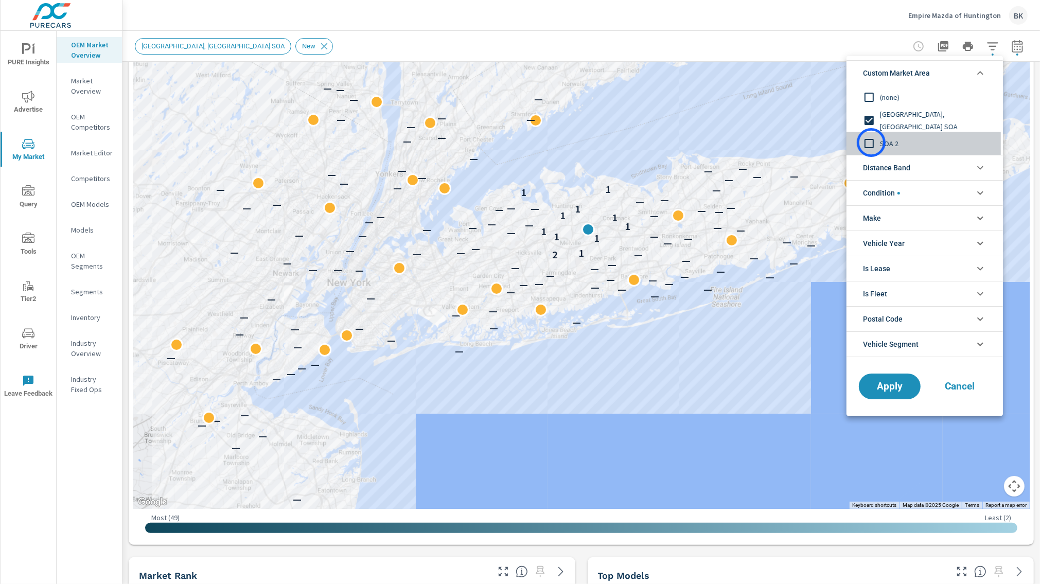
click at [872, 143] on input "filter options" at bounding box center [870, 144] width 22 height 22
click at [886, 383] on span "Apply" at bounding box center [890, 387] width 42 height 10
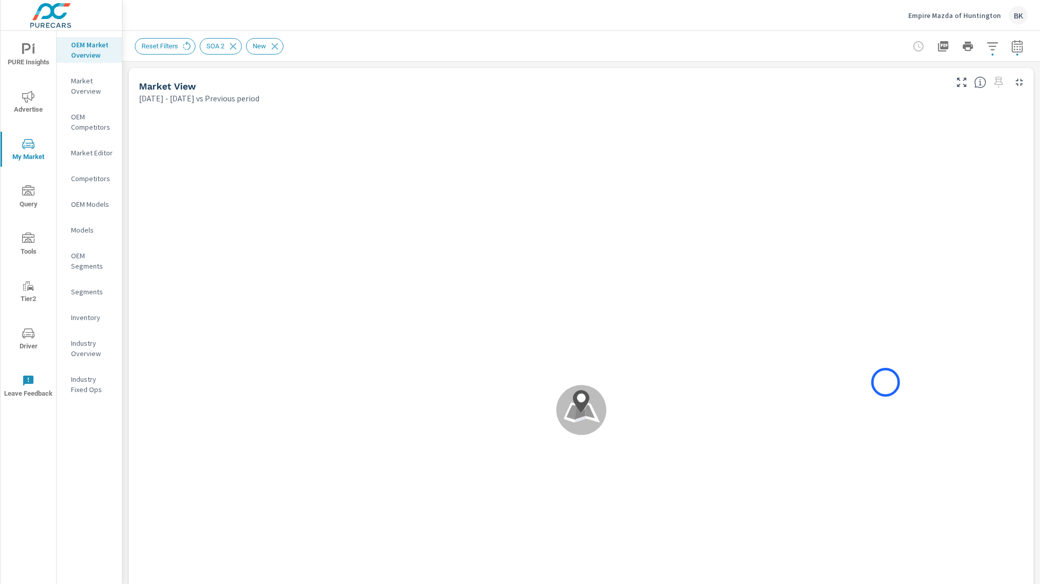
scroll to position [1, 0]
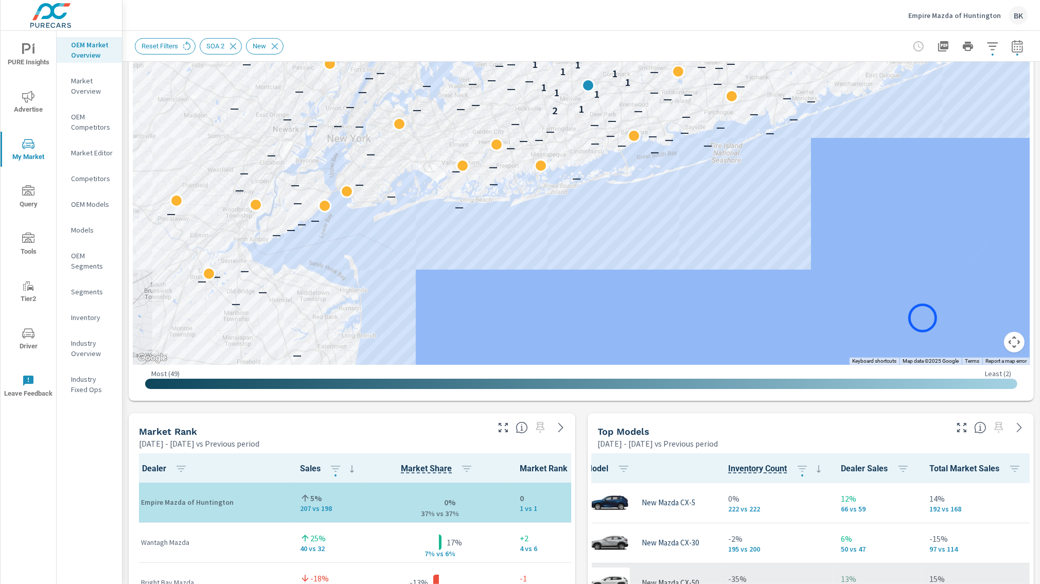
scroll to position [154, 0]
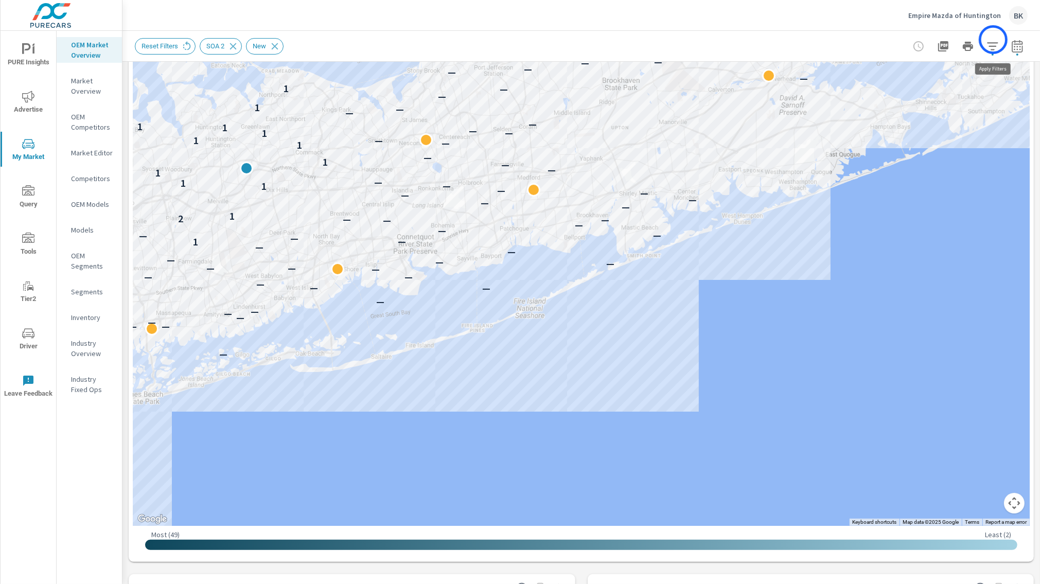
click at [994, 40] on icon "button" at bounding box center [993, 46] width 12 height 12
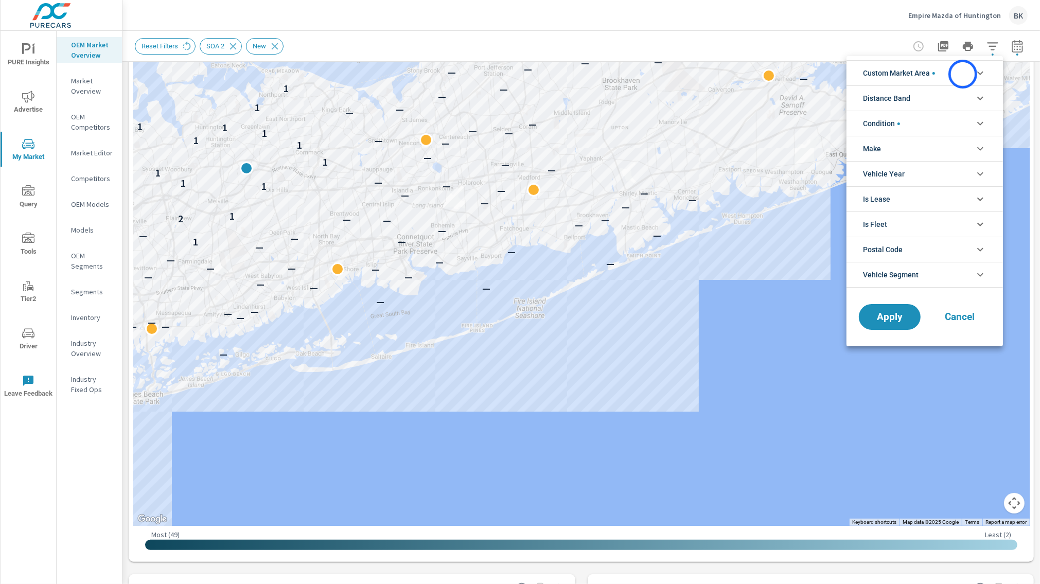
click at [963, 74] on li "Custom Market Area" at bounding box center [925, 72] width 157 height 25
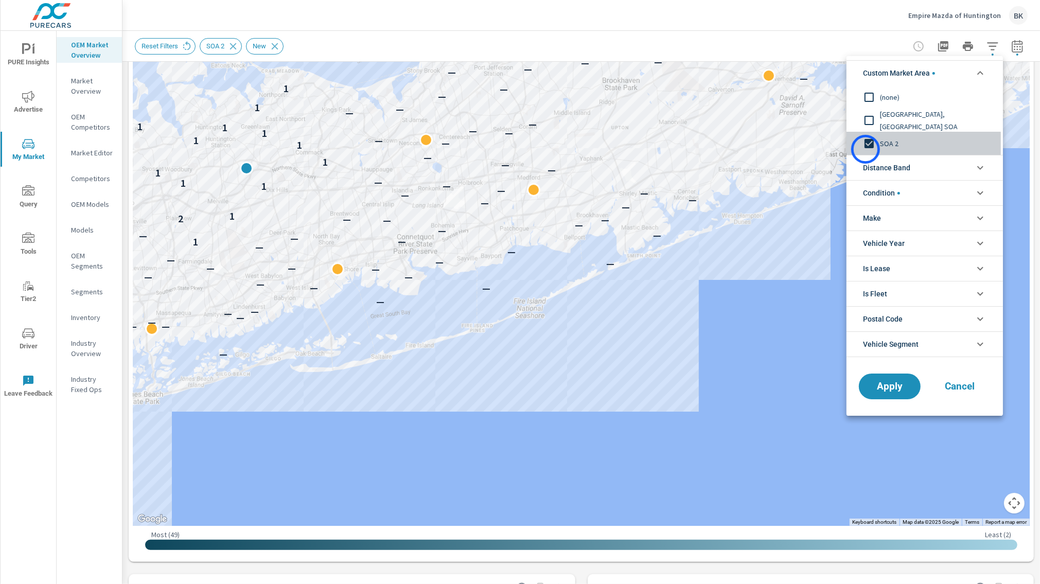
click at [866, 149] on input "filter options" at bounding box center [870, 144] width 22 height 22
click at [908, 172] on span "Distance Band" at bounding box center [886, 167] width 47 height 25
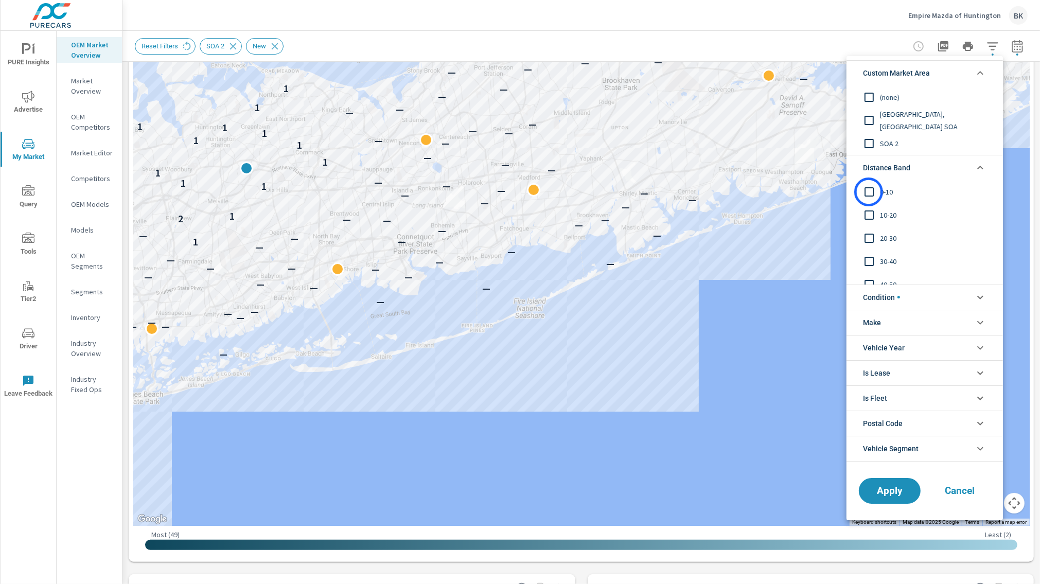
click at [869, 192] on input "filter options" at bounding box center [870, 192] width 22 height 22
click at [867, 215] on input "filter options" at bounding box center [870, 215] width 22 height 22
click at [875, 488] on span "Apply" at bounding box center [890, 491] width 42 height 10
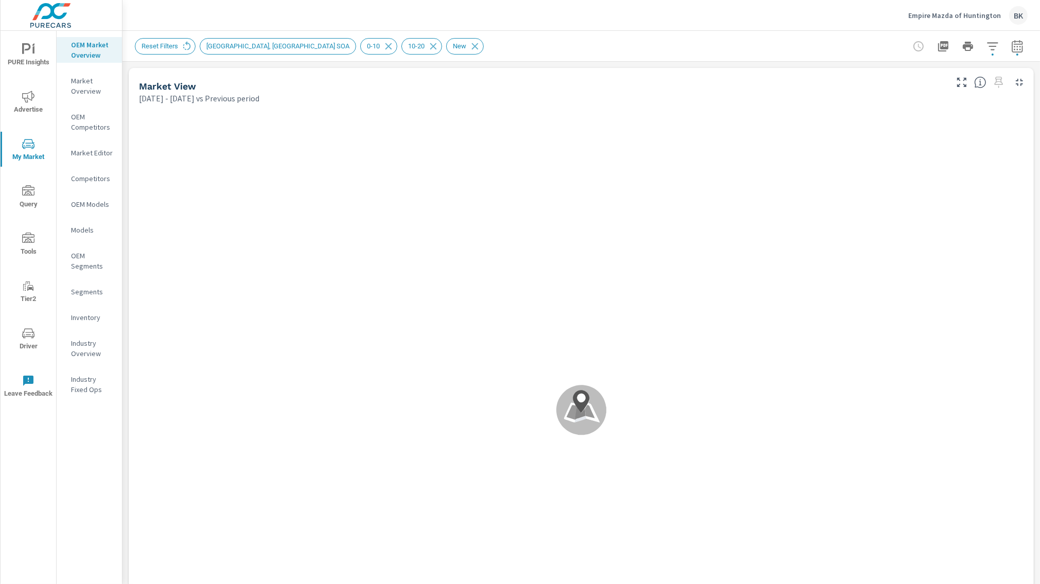
scroll to position [1, 0]
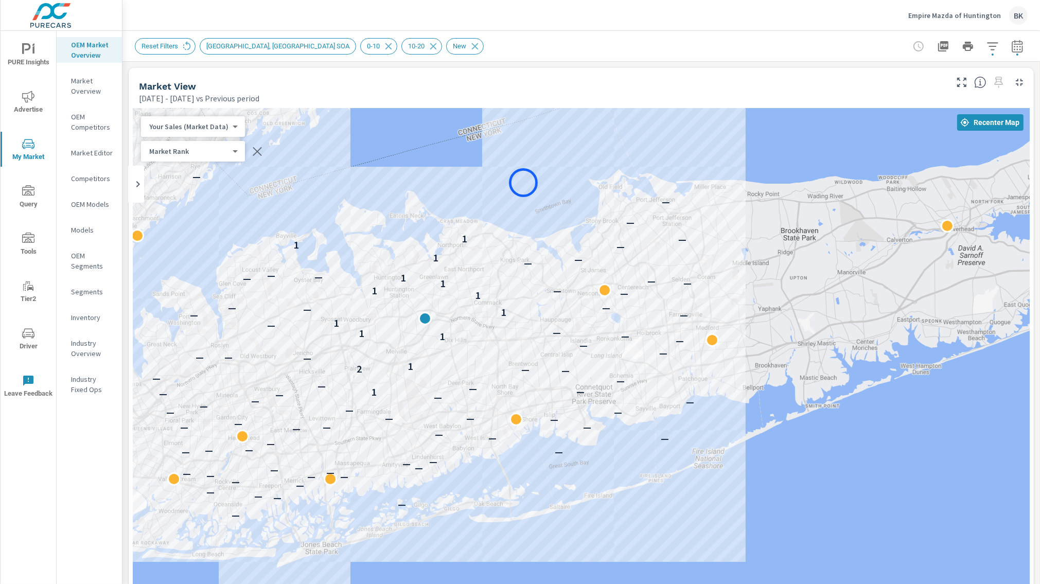
drag, startPoint x: 388, startPoint y: 186, endPoint x: 524, endPoint y: 183, distance: 136.0
click at [524, 183] on div "— — — — — — — — — — — — — — — — — — — — — — — — — — — — — — — — — — — — — — — —…" at bounding box center [581, 394] width 897 height 572
click at [997, 50] on icon "button" at bounding box center [993, 46] width 12 height 12
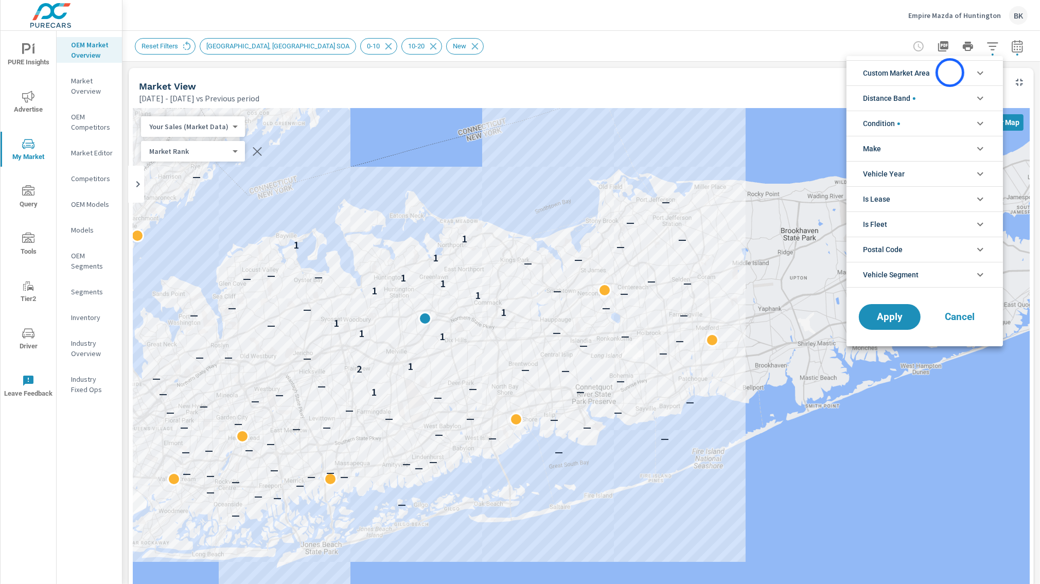
click at [950, 73] on li "Custom Market Area" at bounding box center [925, 72] width 157 height 25
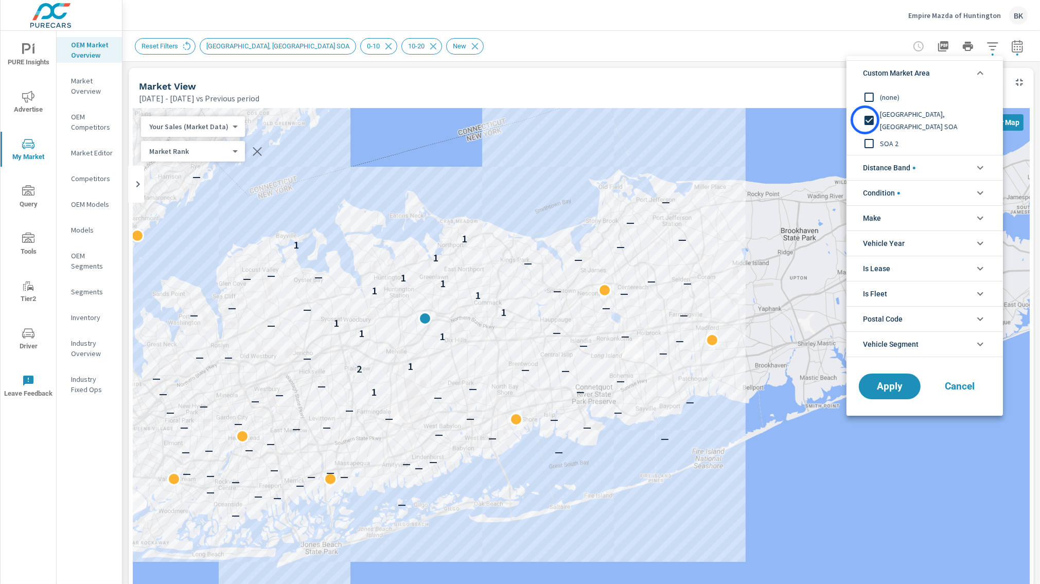
click at [865, 120] on input "filter options" at bounding box center [870, 121] width 22 height 22
click at [869, 99] on input "filter options" at bounding box center [870, 97] width 22 height 22
click at [903, 387] on span "Apply" at bounding box center [890, 387] width 42 height 10
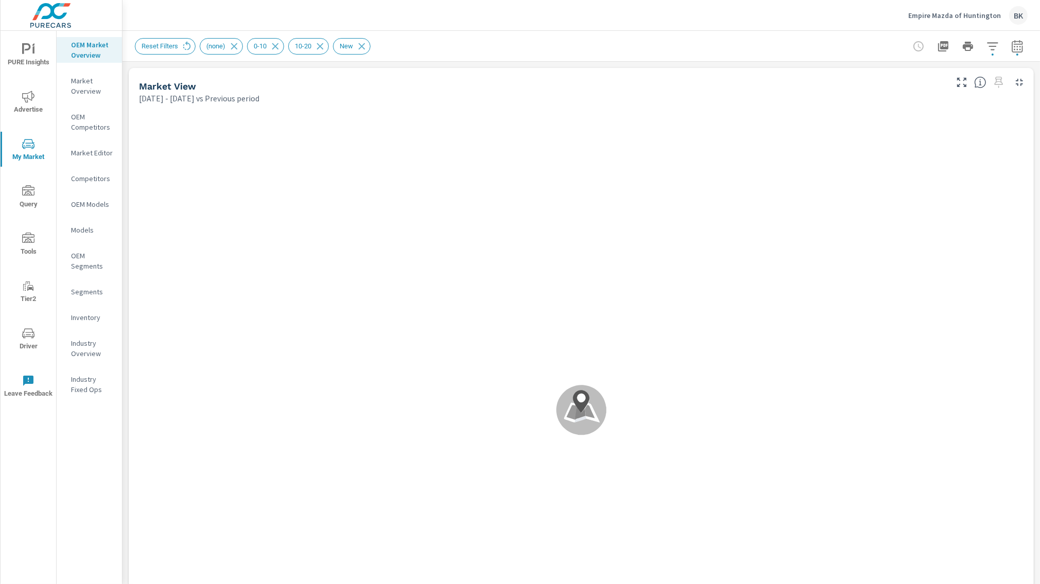
scroll to position [81, 0]
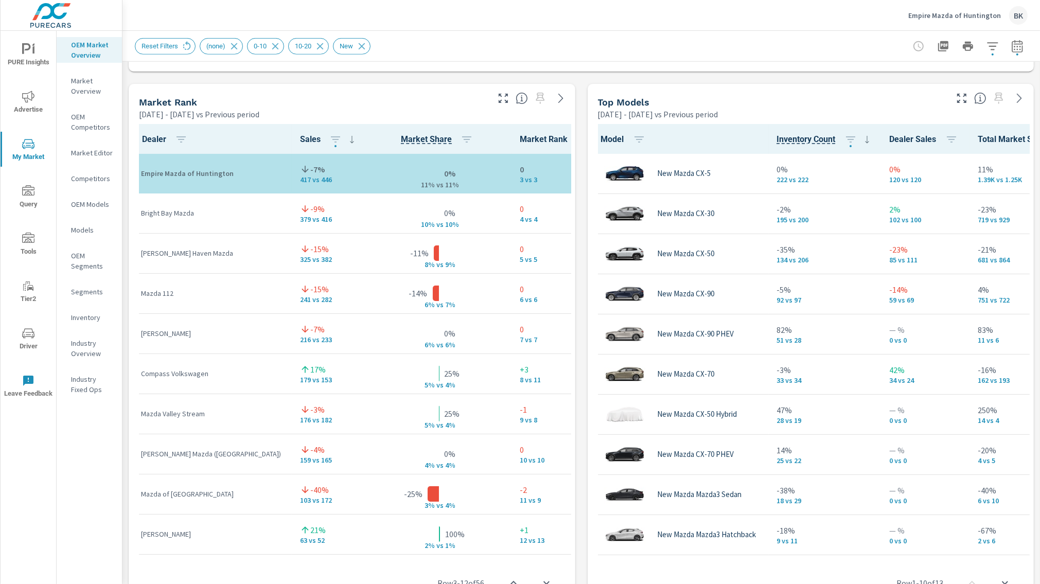
scroll to position [79, 0]
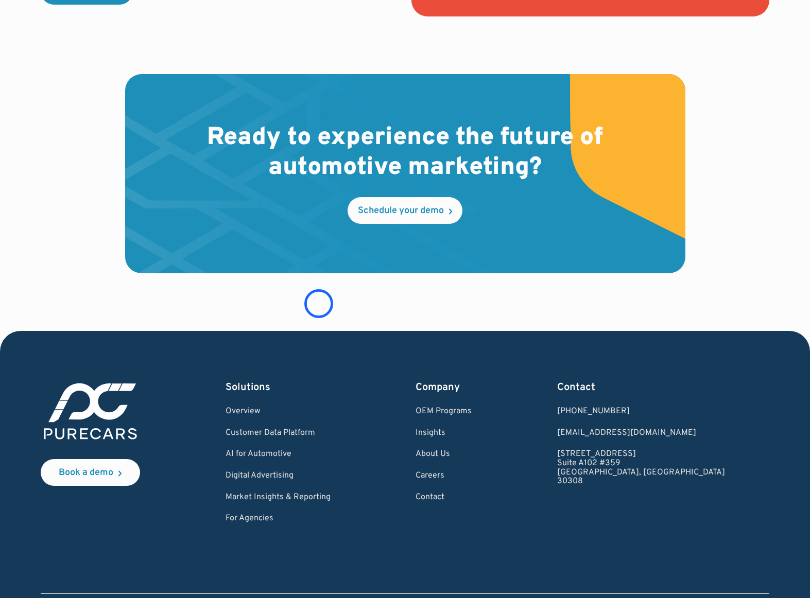
scroll to position [2985, 0]
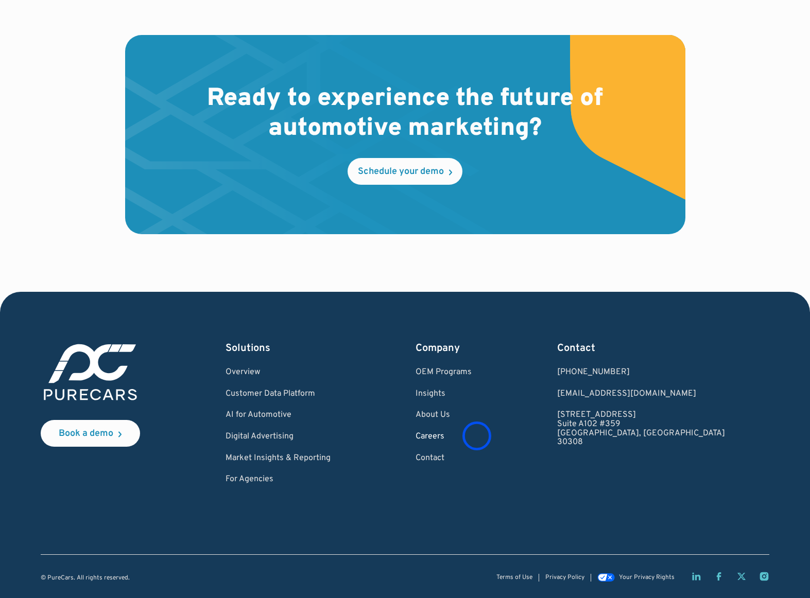
click at [472, 436] on link "Careers" at bounding box center [443, 436] width 56 height 9
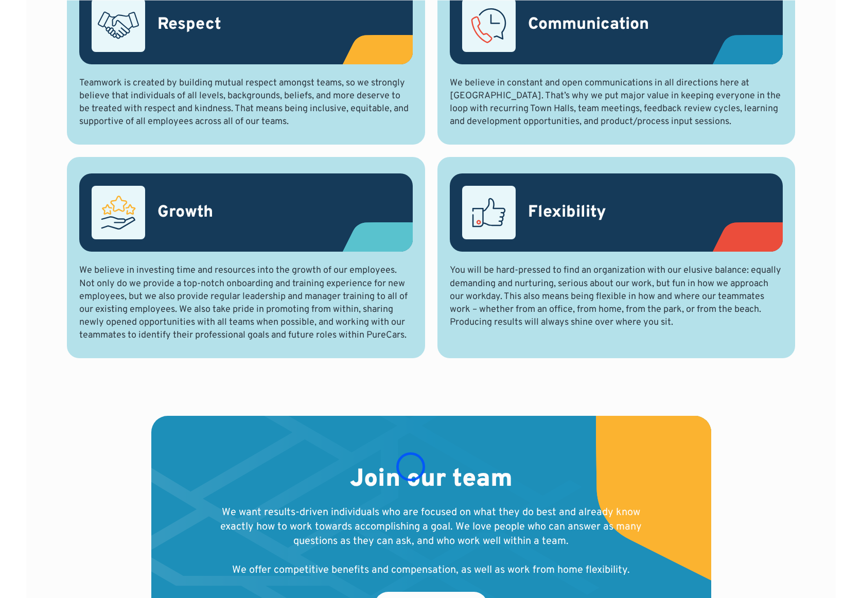
scroll to position [809, 0]
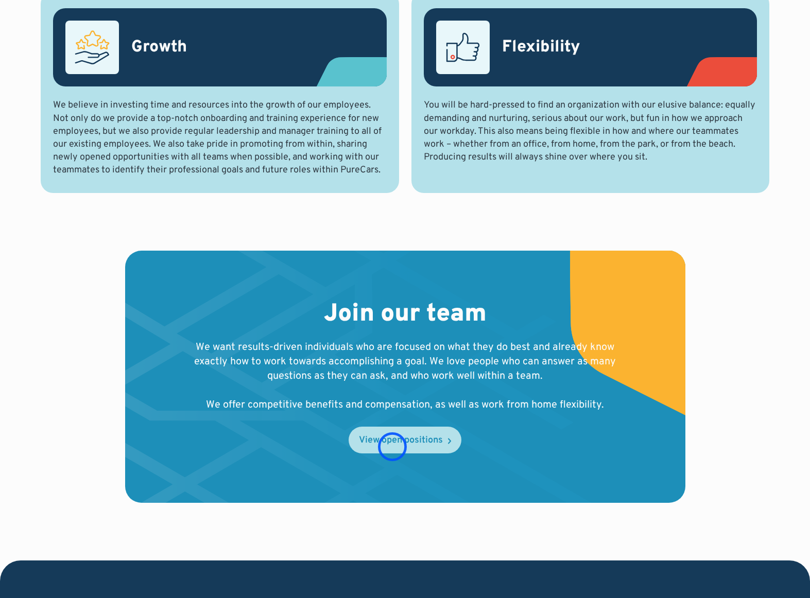
click at [392, 447] on link "View open positions" at bounding box center [405, 440] width 113 height 27
